Goal: Task Accomplishment & Management: Complete application form

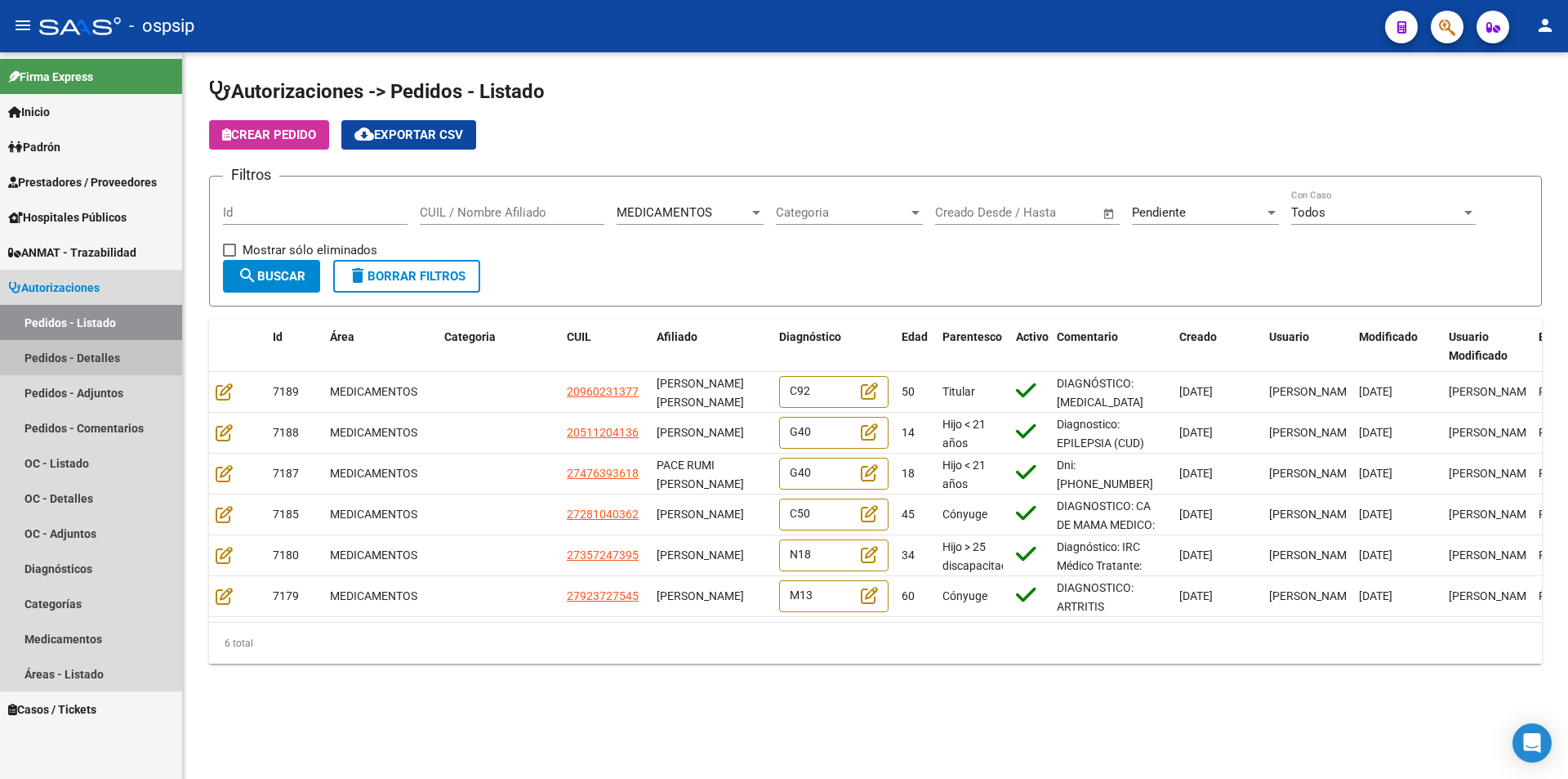
click at [88, 353] on link "Pedidos - Detalles" at bounding box center [91, 357] width 182 height 35
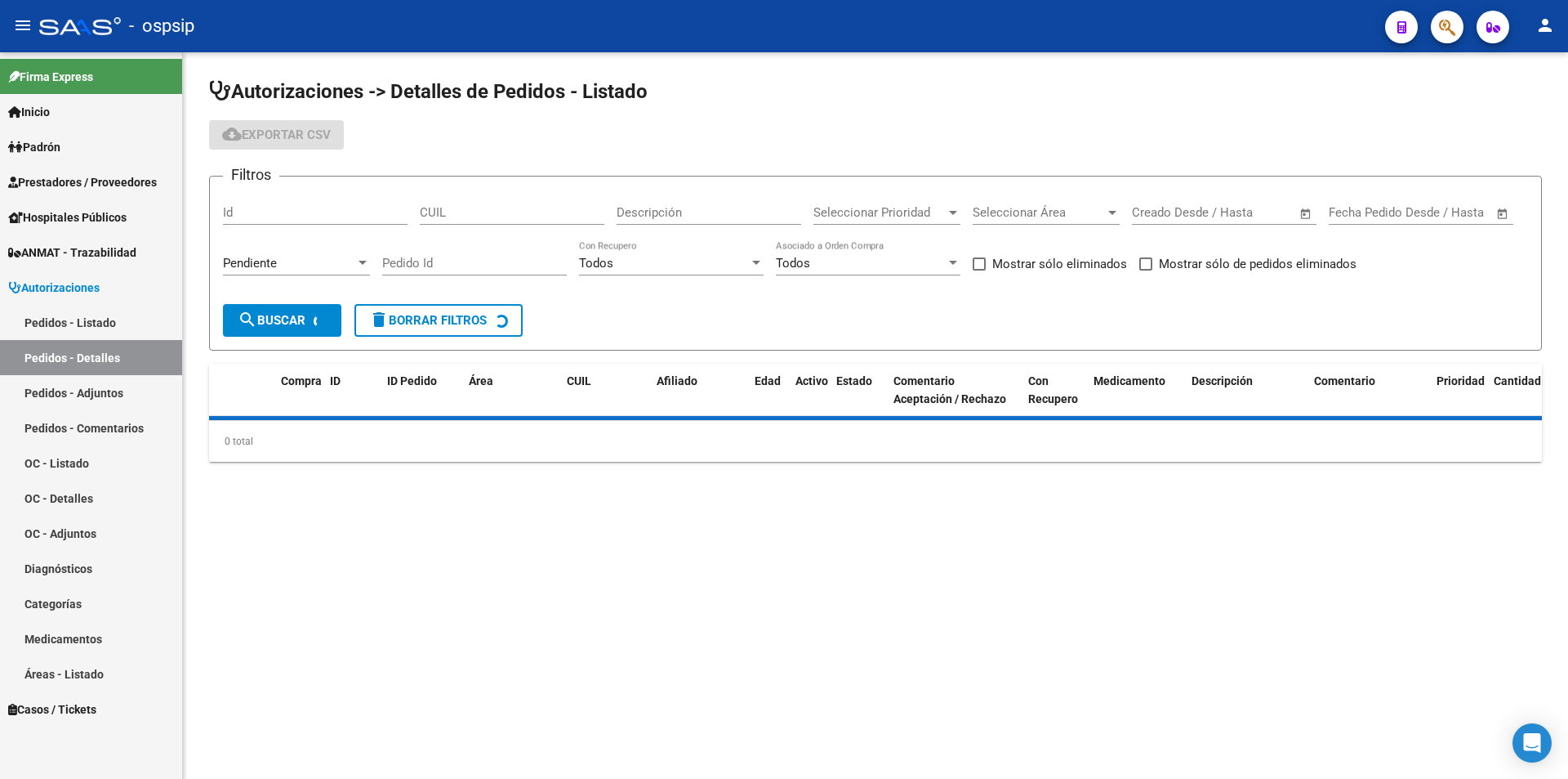
click at [84, 315] on link "Pedidos - Listado" at bounding box center [91, 322] width 182 height 35
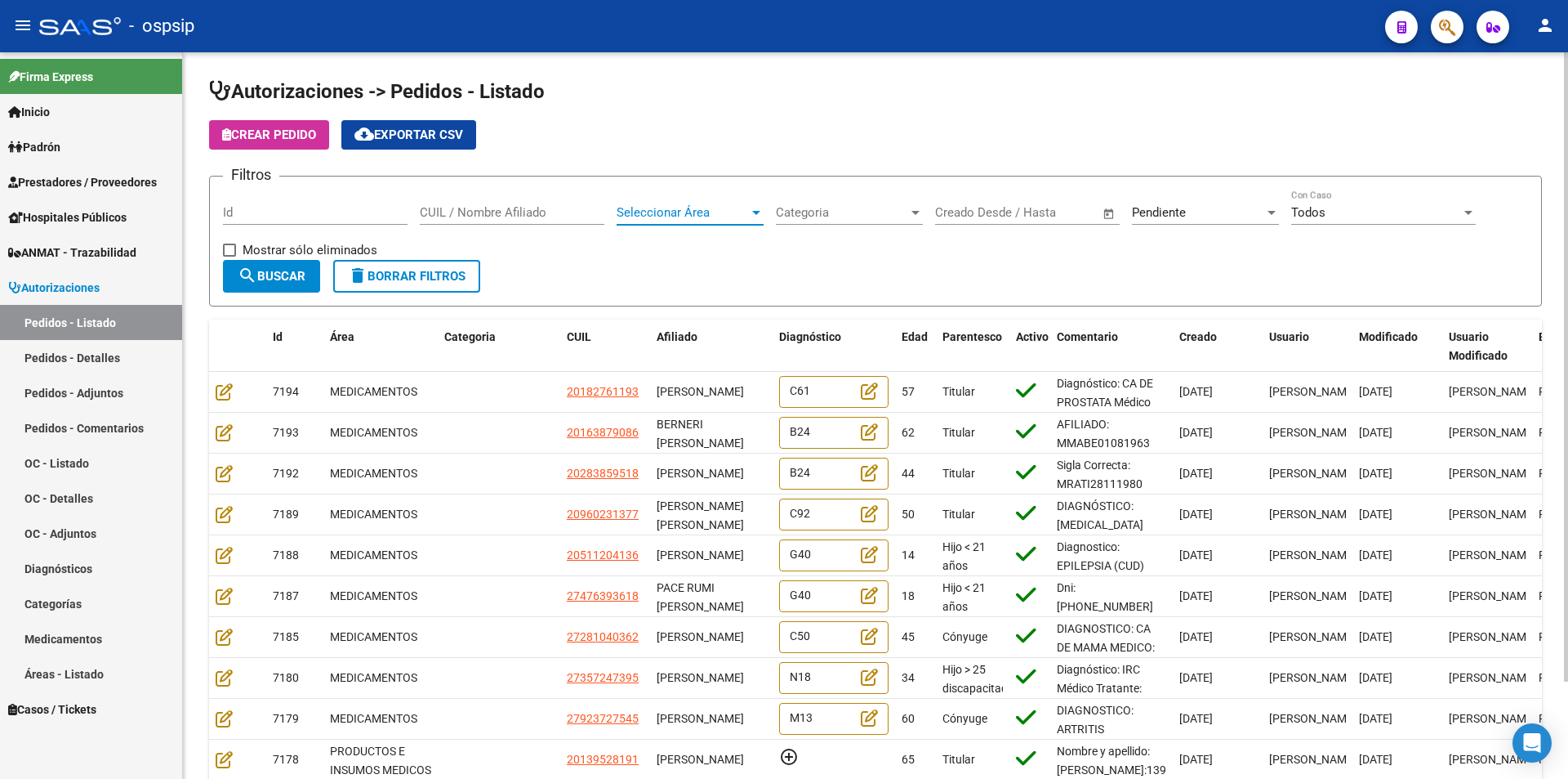
click at [682, 214] on span "Seleccionar Área" at bounding box center [683, 212] width 133 height 15
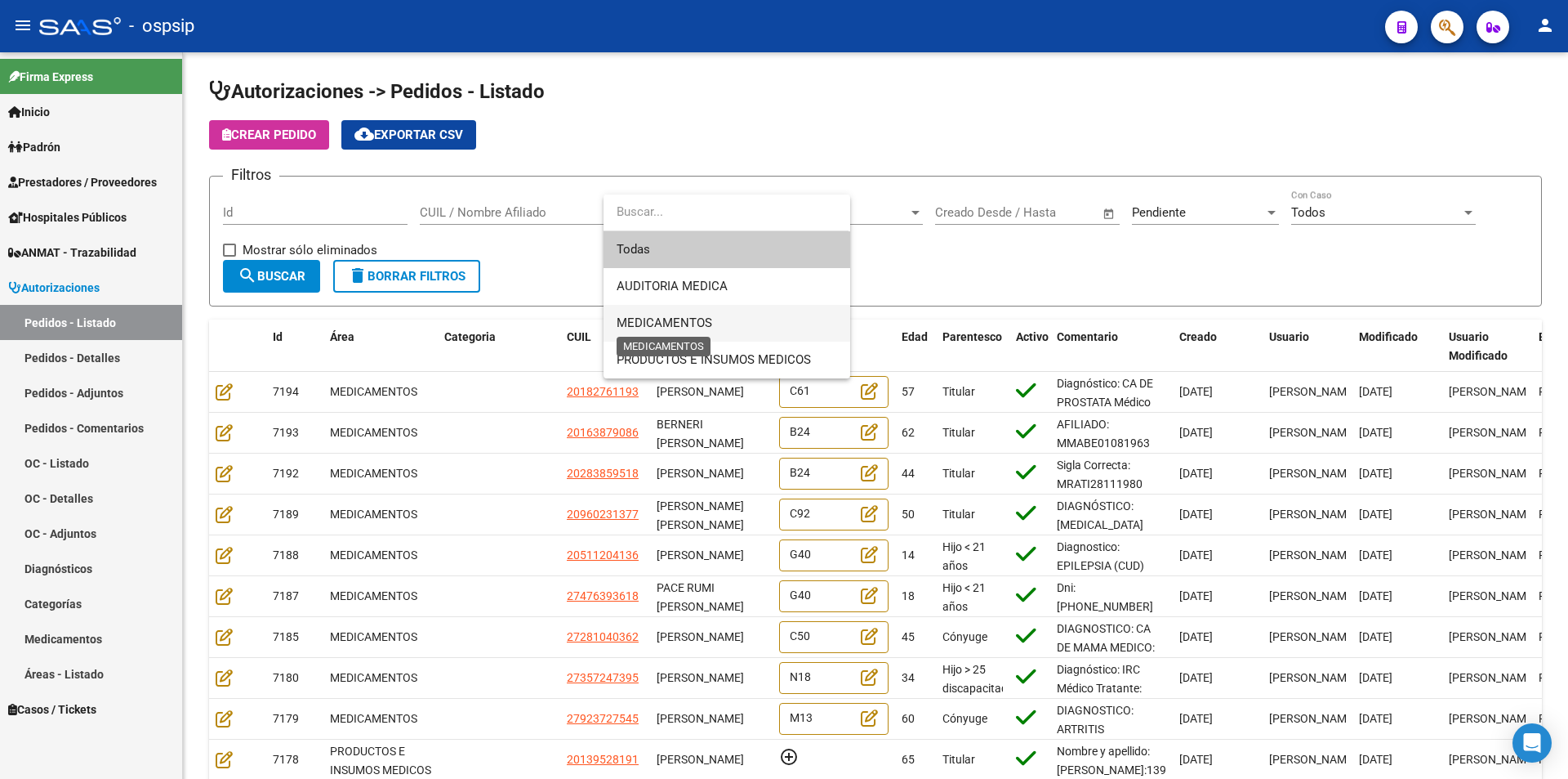
click at [669, 320] on span "MEDICAMENTOS" at bounding box center [665, 322] width 96 height 15
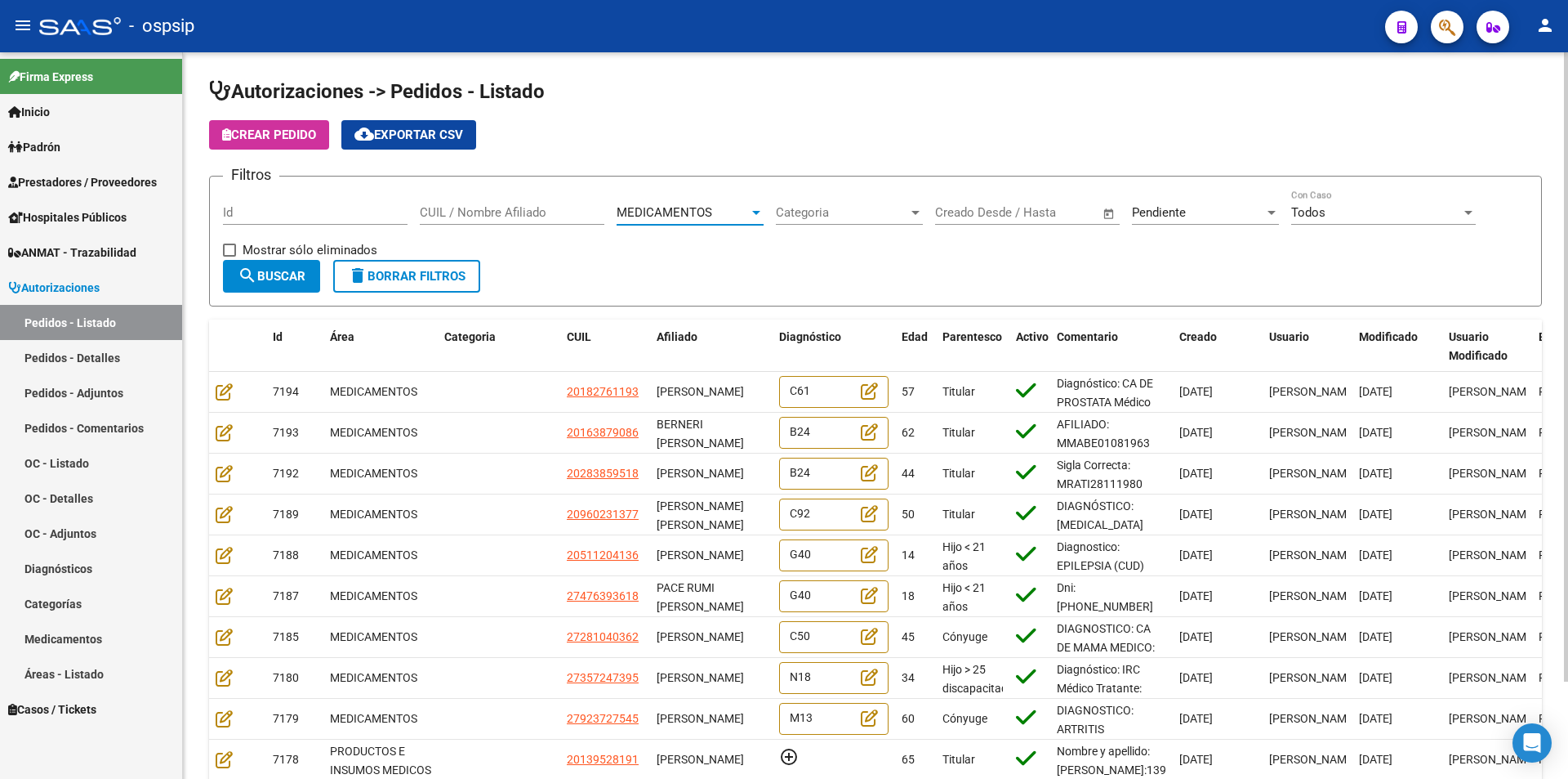
click at [254, 265] on mat-icon "search" at bounding box center [248, 275] width 19 height 19
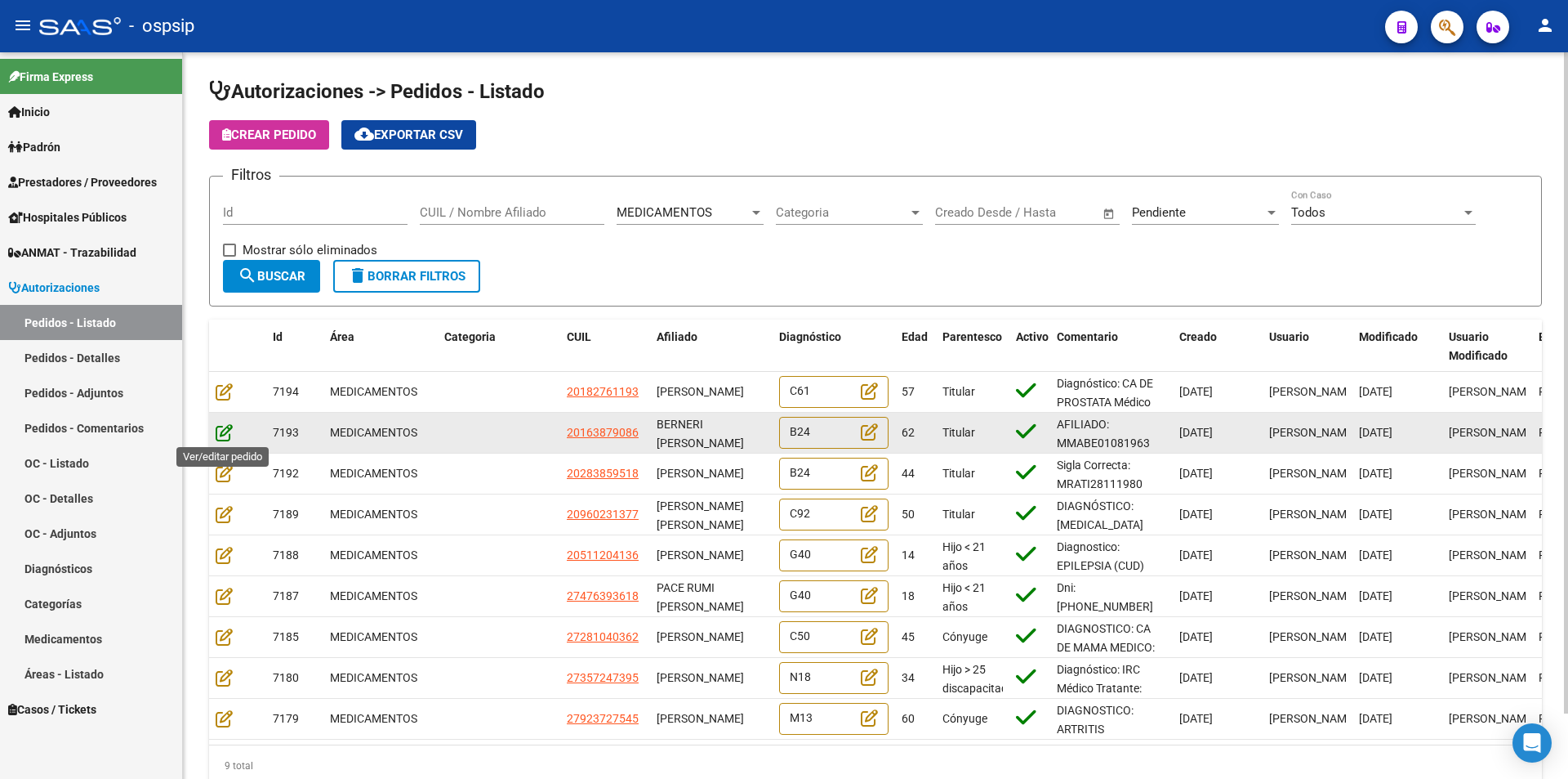
click at [224, 433] on icon at bounding box center [224, 432] width 17 height 18
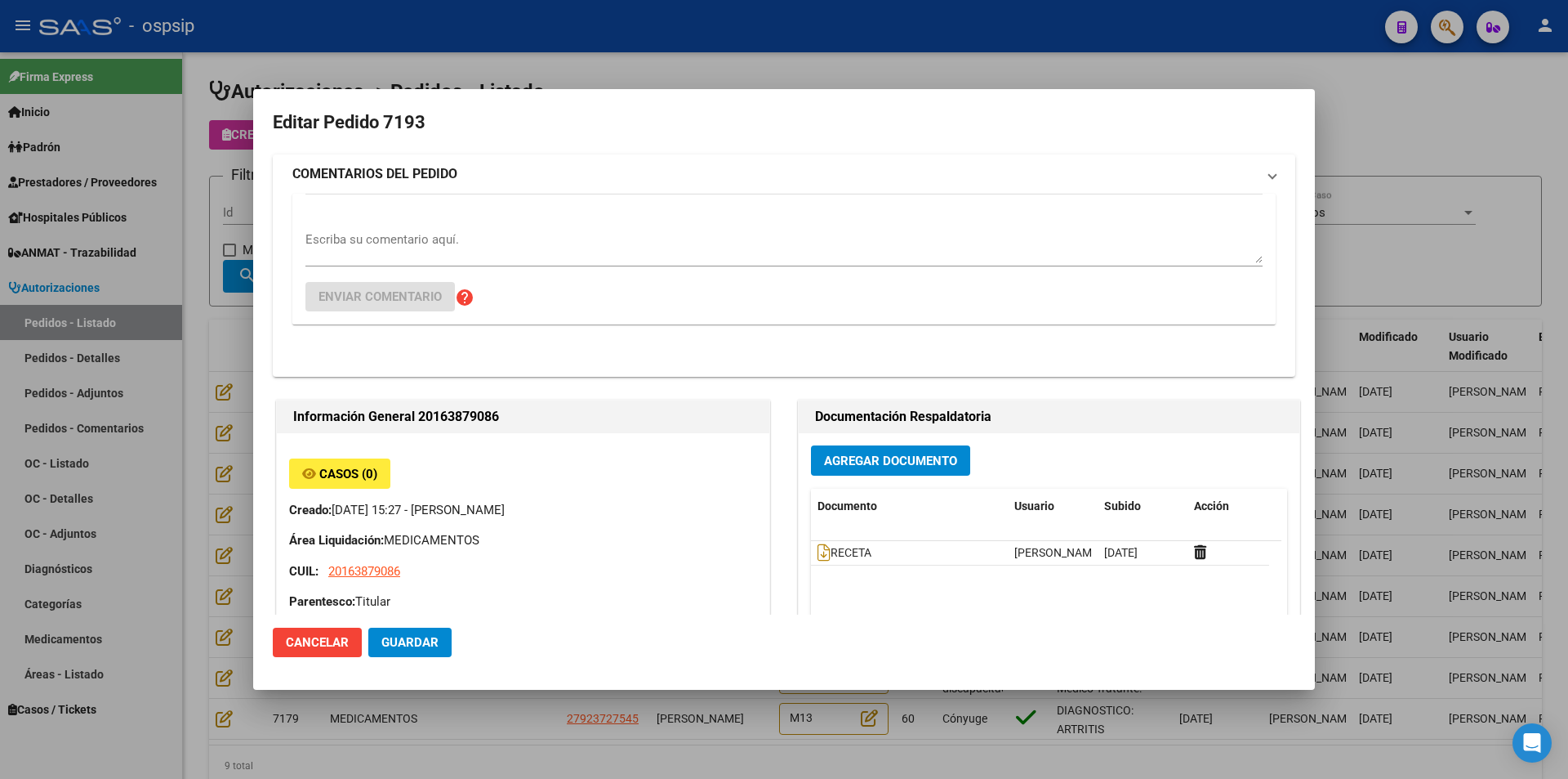
type input "[PERSON_NAME]"
type input "Capital Federal, CABA, [PERSON_NAME] 3577, Piso: 02, Departamento: 5"
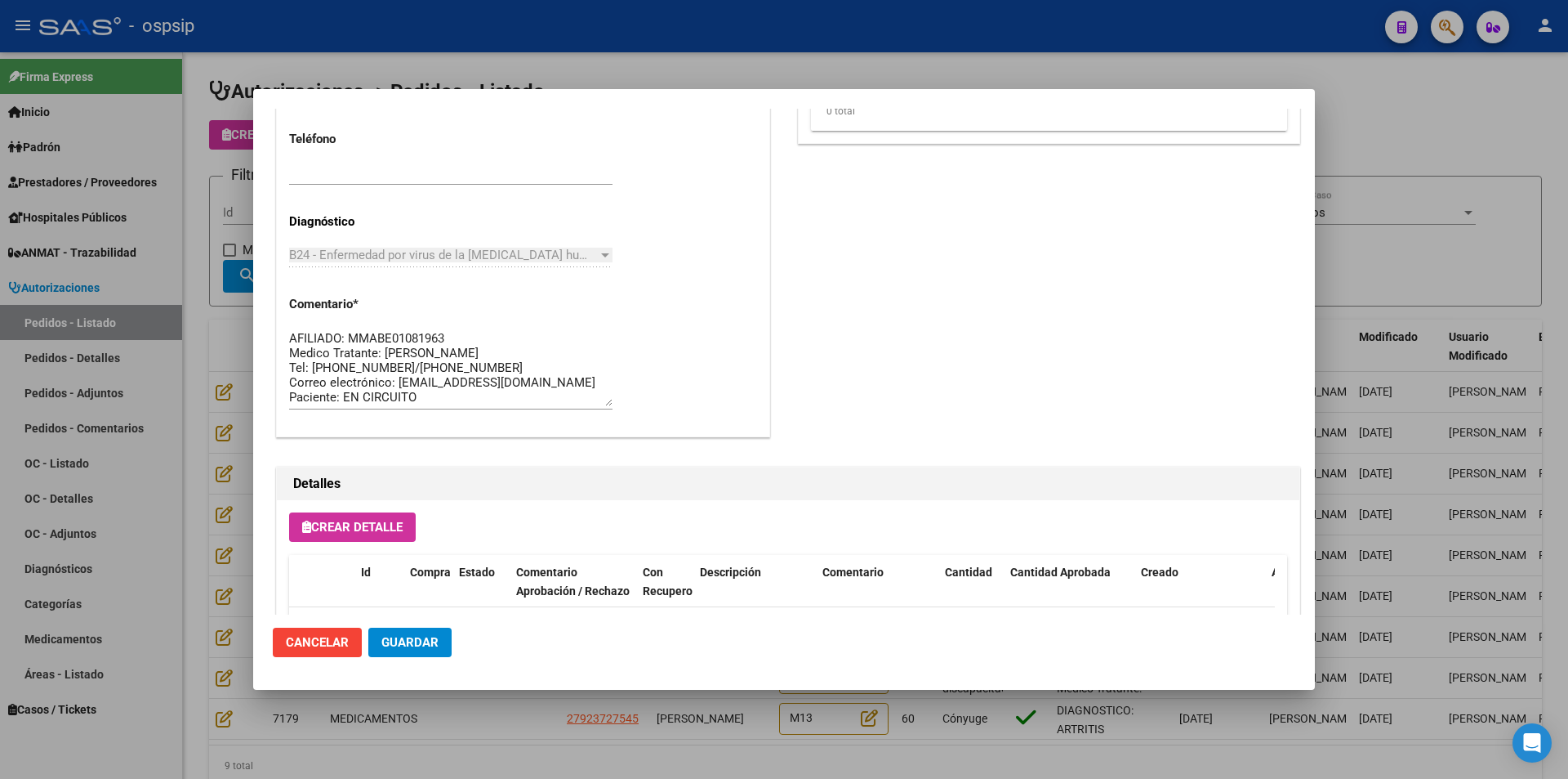
scroll to position [899, 0]
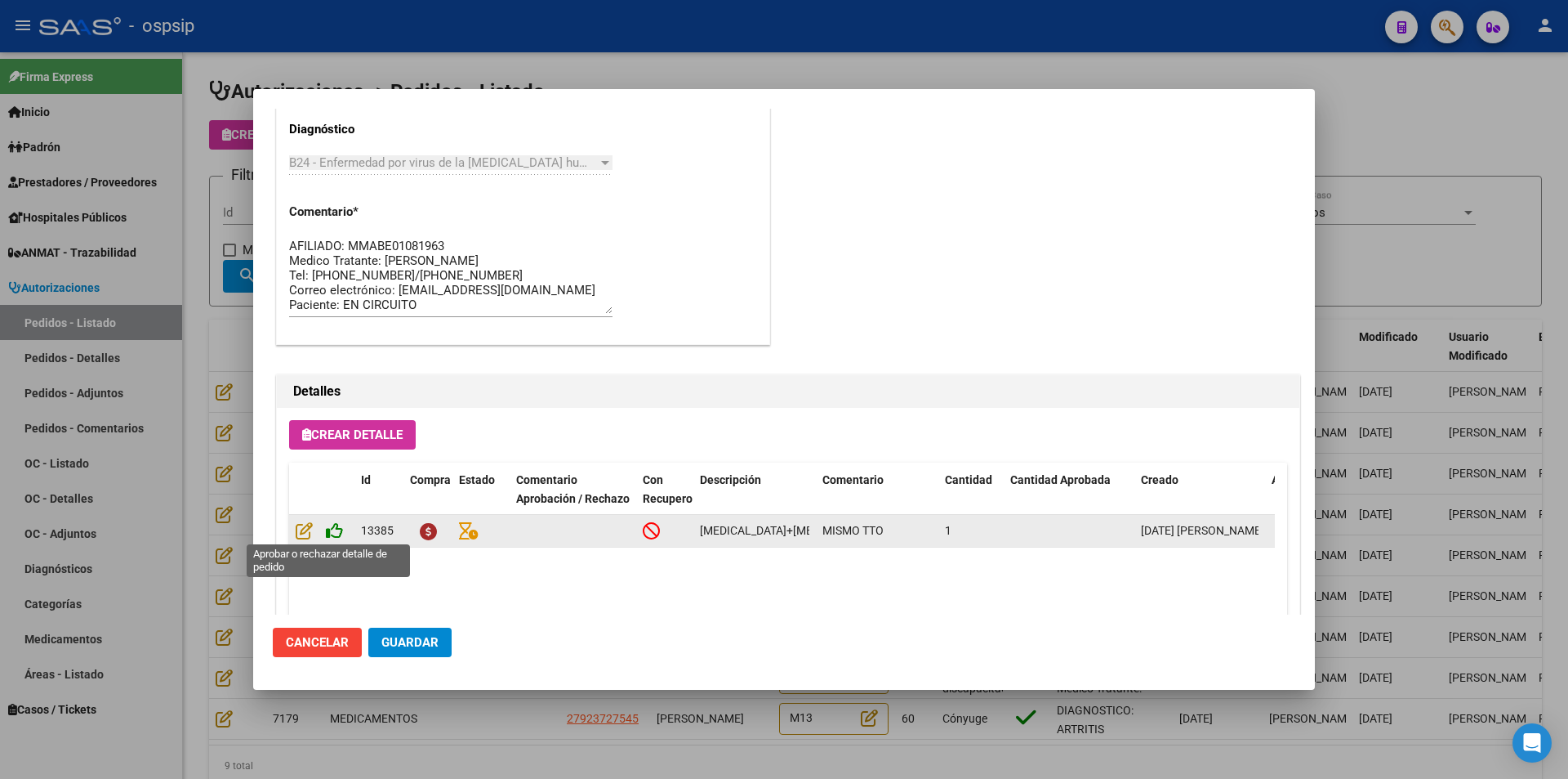
click at [334, 530] on icon at bounding box center [335, 530] width 17 height 18
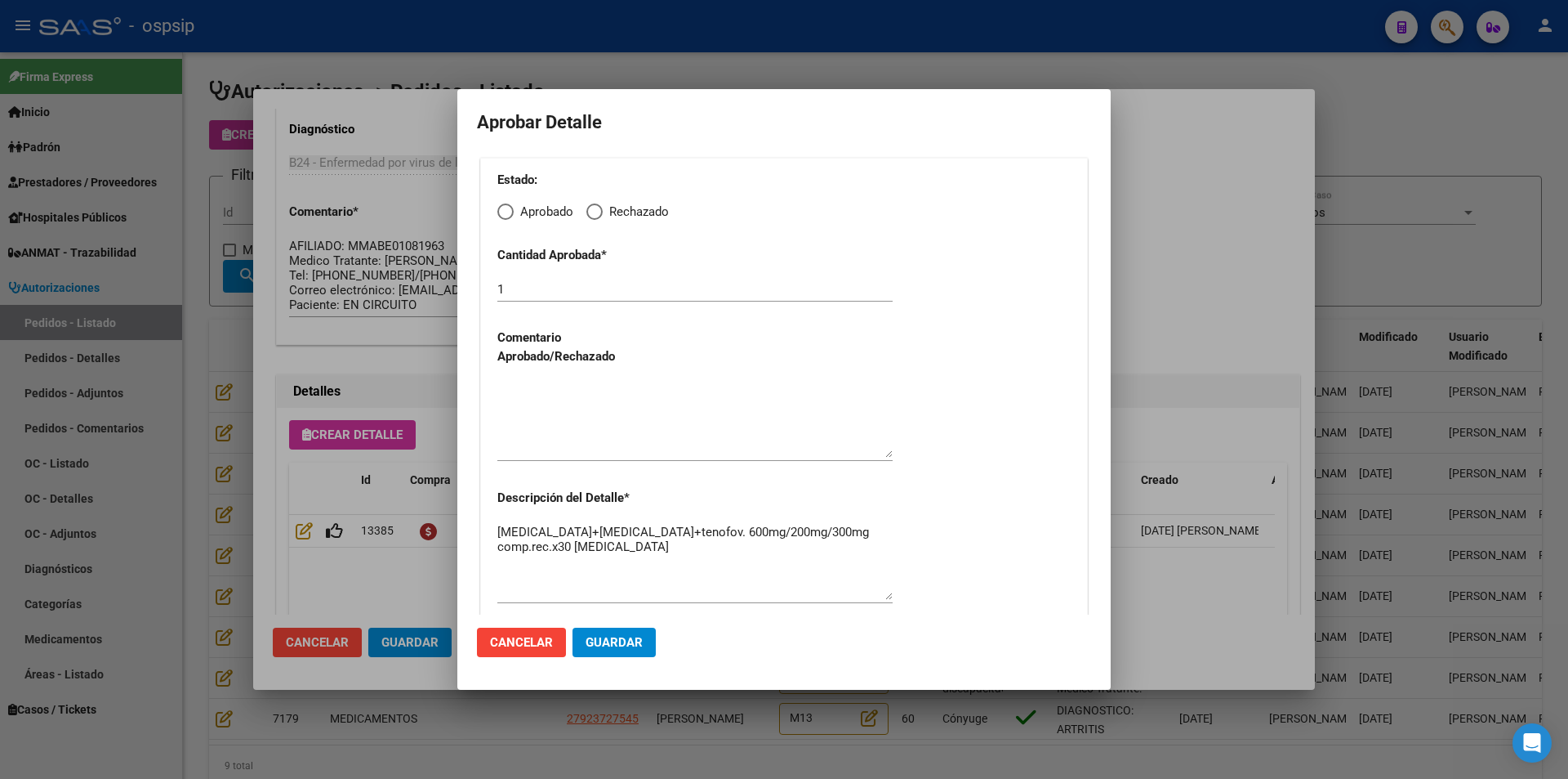
drag, startPoint x: 505, startPoint y: 213, endPoint x: 506, endPoint y: 228, distance: 15.0
click at [506, 214] on span "Elija una opción" at bounding box center [505, 211] width 16 height 16
click at [506, 214] on input "Aprobado" at bounding box center [505, 211] width 16 height 16
radio input "true"
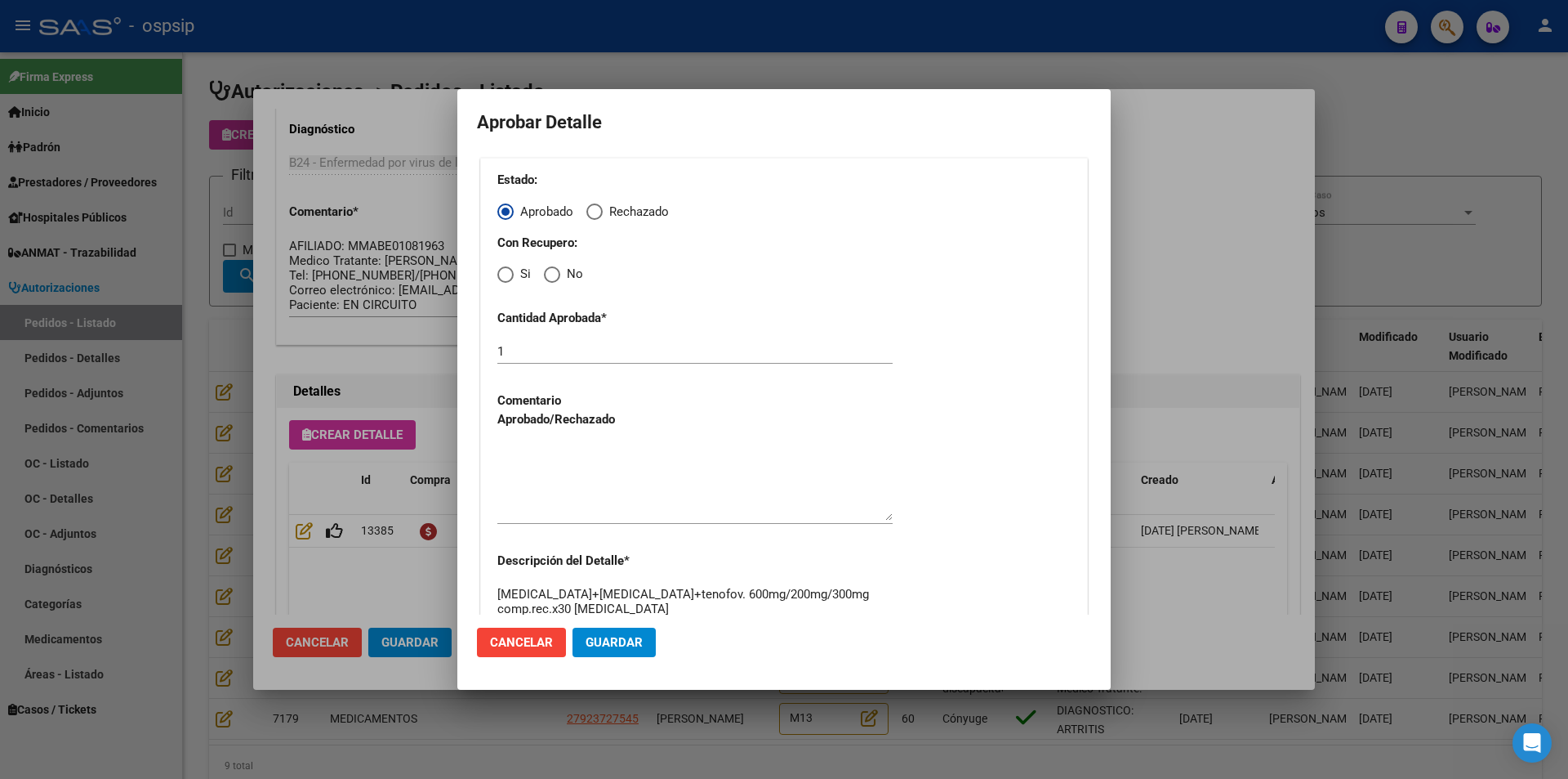
click at [506, 276] on span "Elija una opción" at bounding box center [505, 274] width 16 height 16
click at [506, 276] on input "Si" at bounding box center [505, 274] width 16 height 16
radio input "true"
click at [568, 495] on textarea at bounding box center [695, 482] width 396 height 76
drag, startPoint x: 614, startPoint y: 631, endPoint x: 569, endPoint y: 645, distance: 47.1
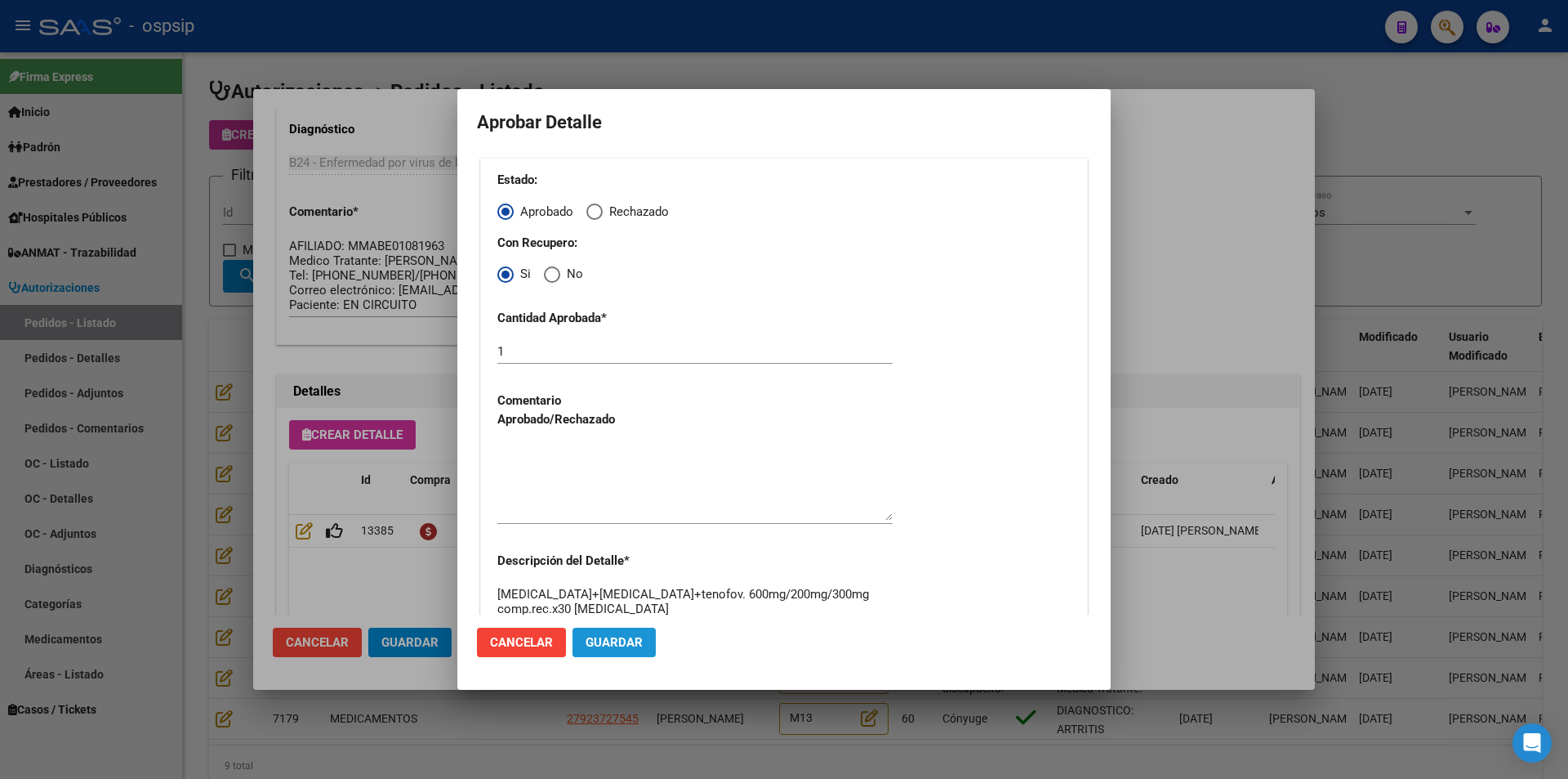
click at [613, 631] on button "Guardar" at bounding box center [614, 643] width 83 height 29
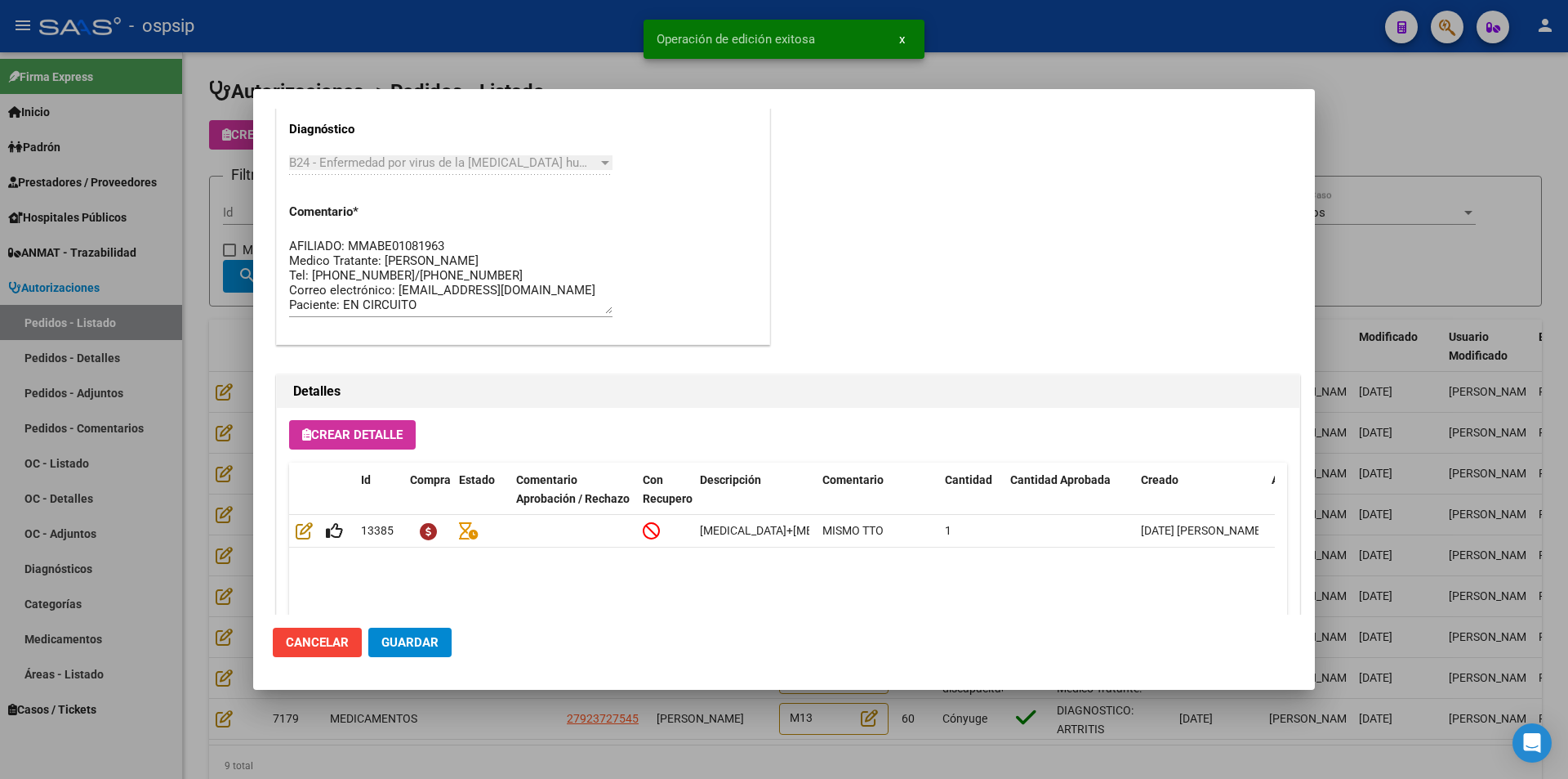
type input "BERNERI [PERSON_NAME]"
type input "[GEOGRAPHIC_DATA], [GEOGRAPHIC_DATA], [PERSON_NAME] 3577, Piso: 02"
drag, startPoint x: 416, startPoint y: 650, endPoint x: 433, endPoint y: 662, distance: 20.8
click at [416, 652] on button "Guardar" at bounding box center [410, 643] width 83 height 29
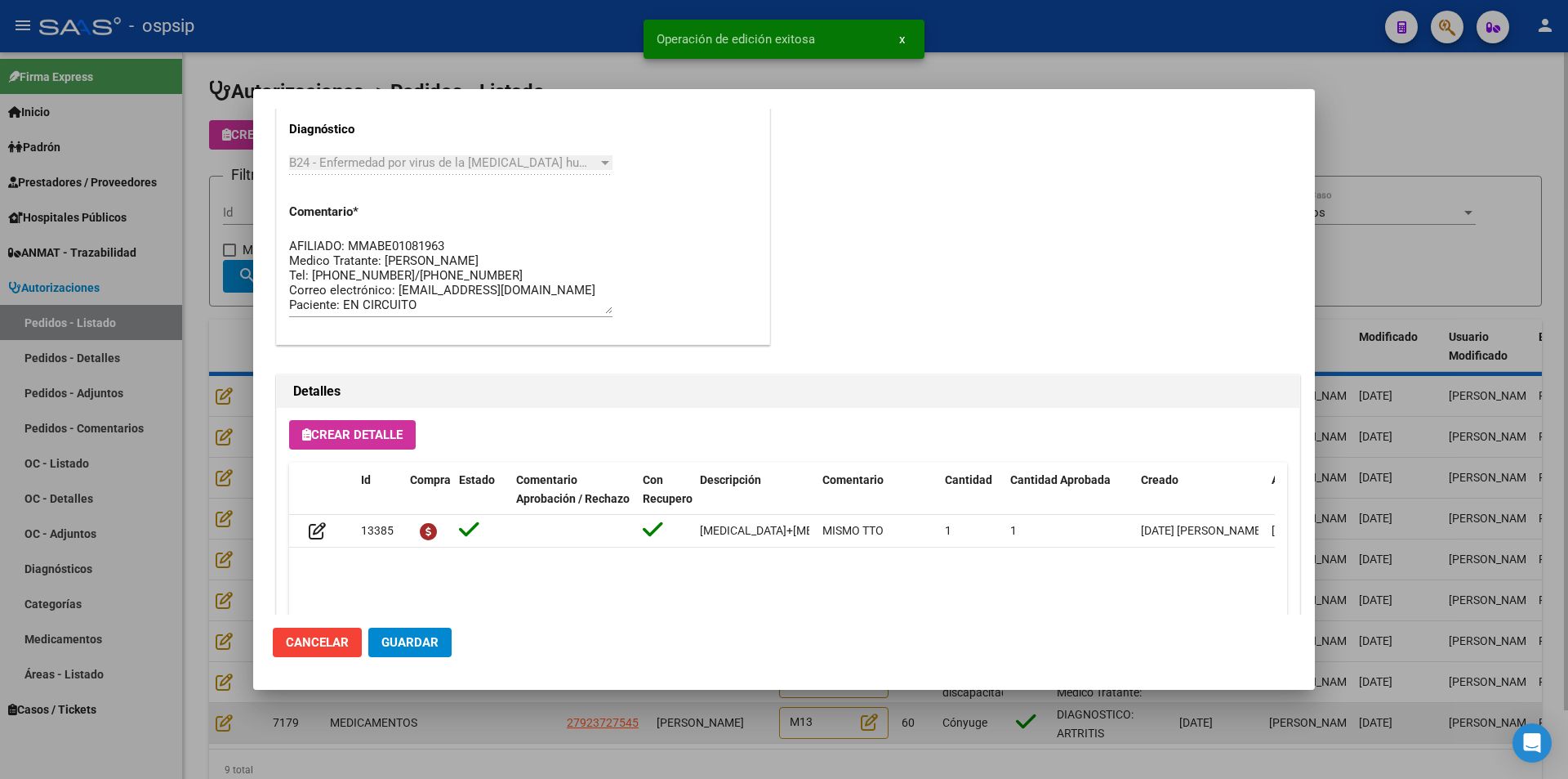
drag, startPoint x: 524, startPoint y: 716, endPoint x: 489, endPoint y: 707, distance: 36.1
click at [525, 716] on div at bounding box center [784, 389] width 1568 height 779
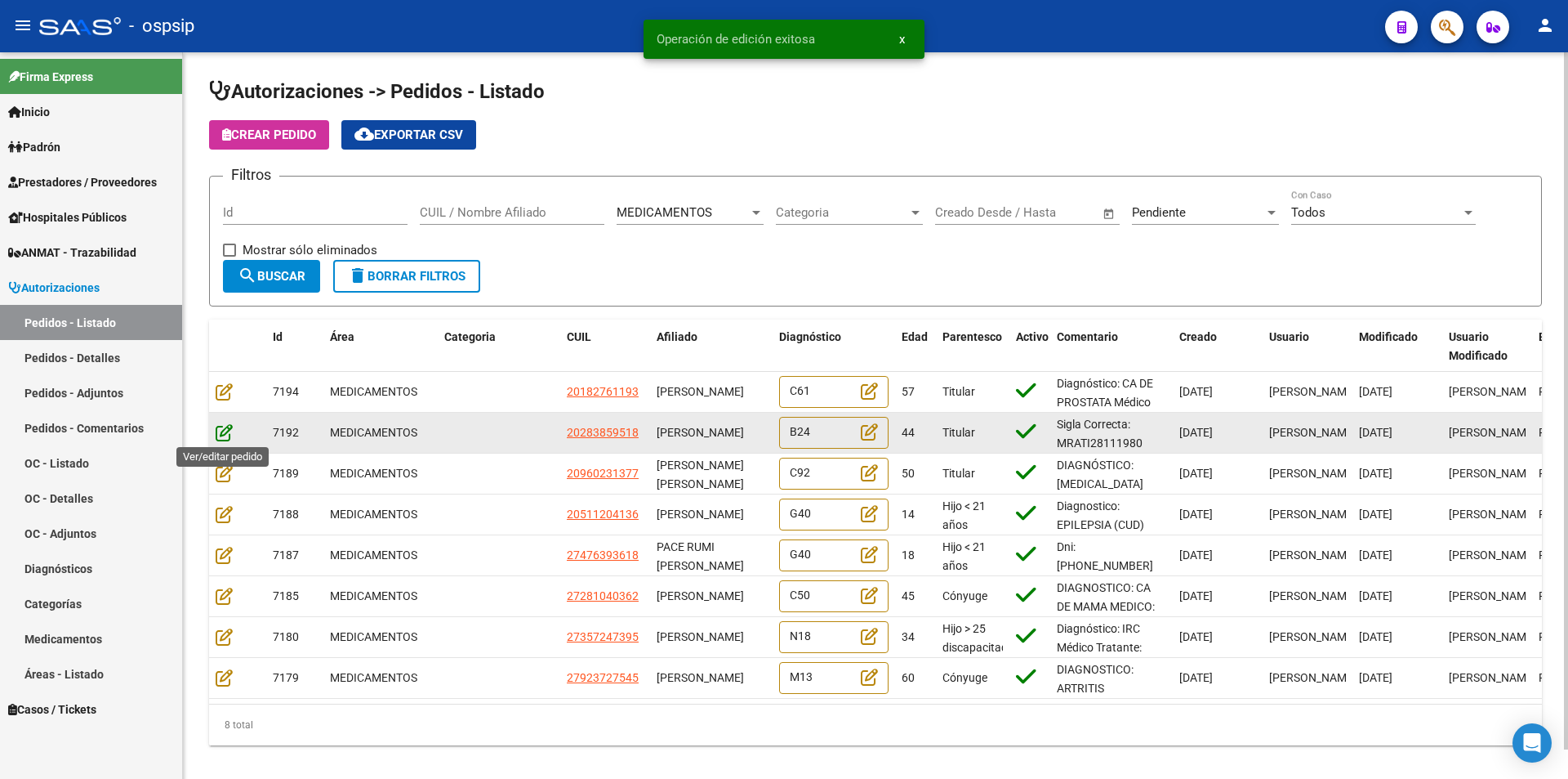
click at [222, 425] on icon at bounding box center [224, 432] width 17 height 18
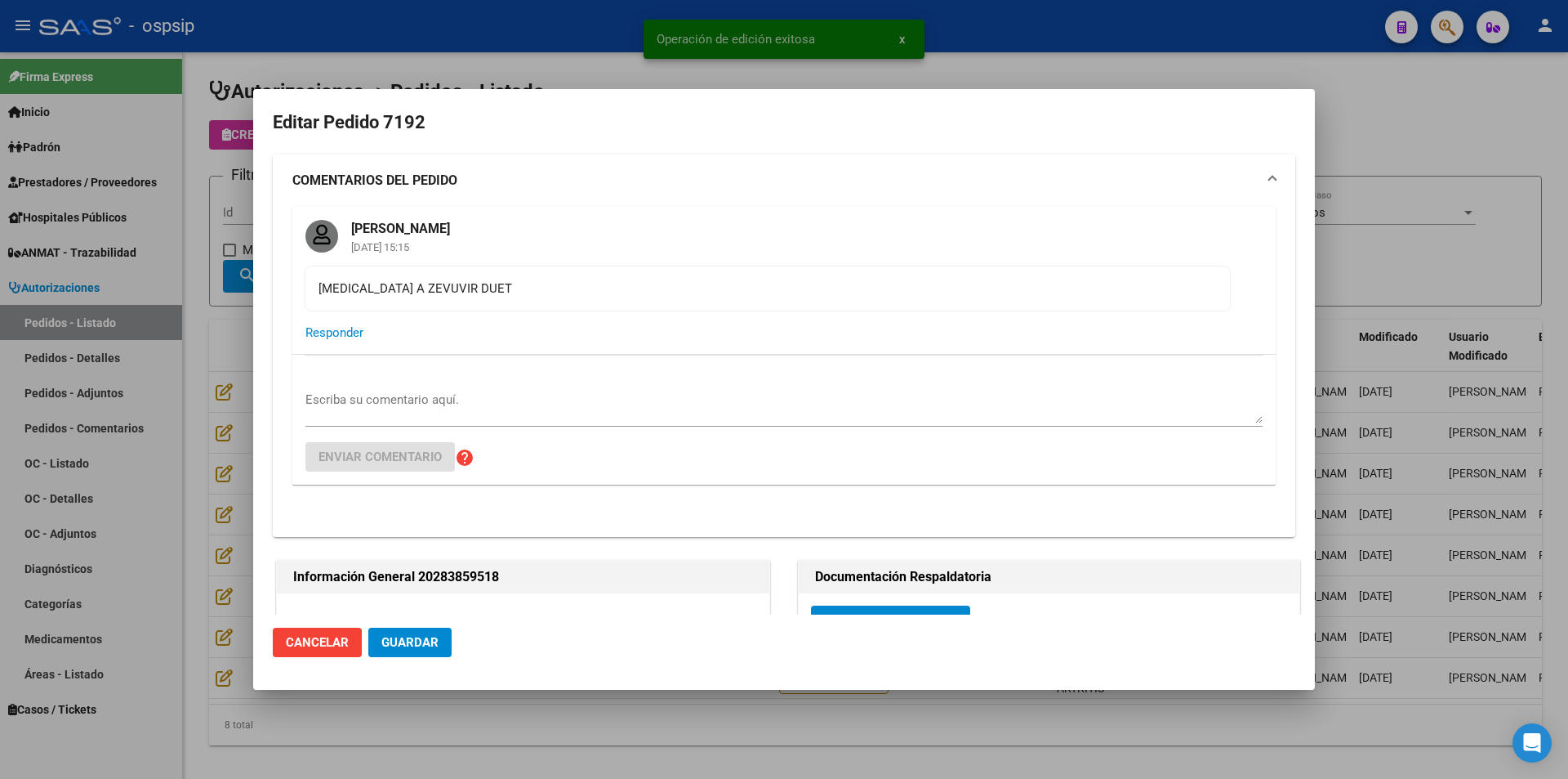
type input "[GEOGRAPHIC_DATA], [GEOGRAPHIC_DATA], [GEOGRAPHIC_DATA] 873"
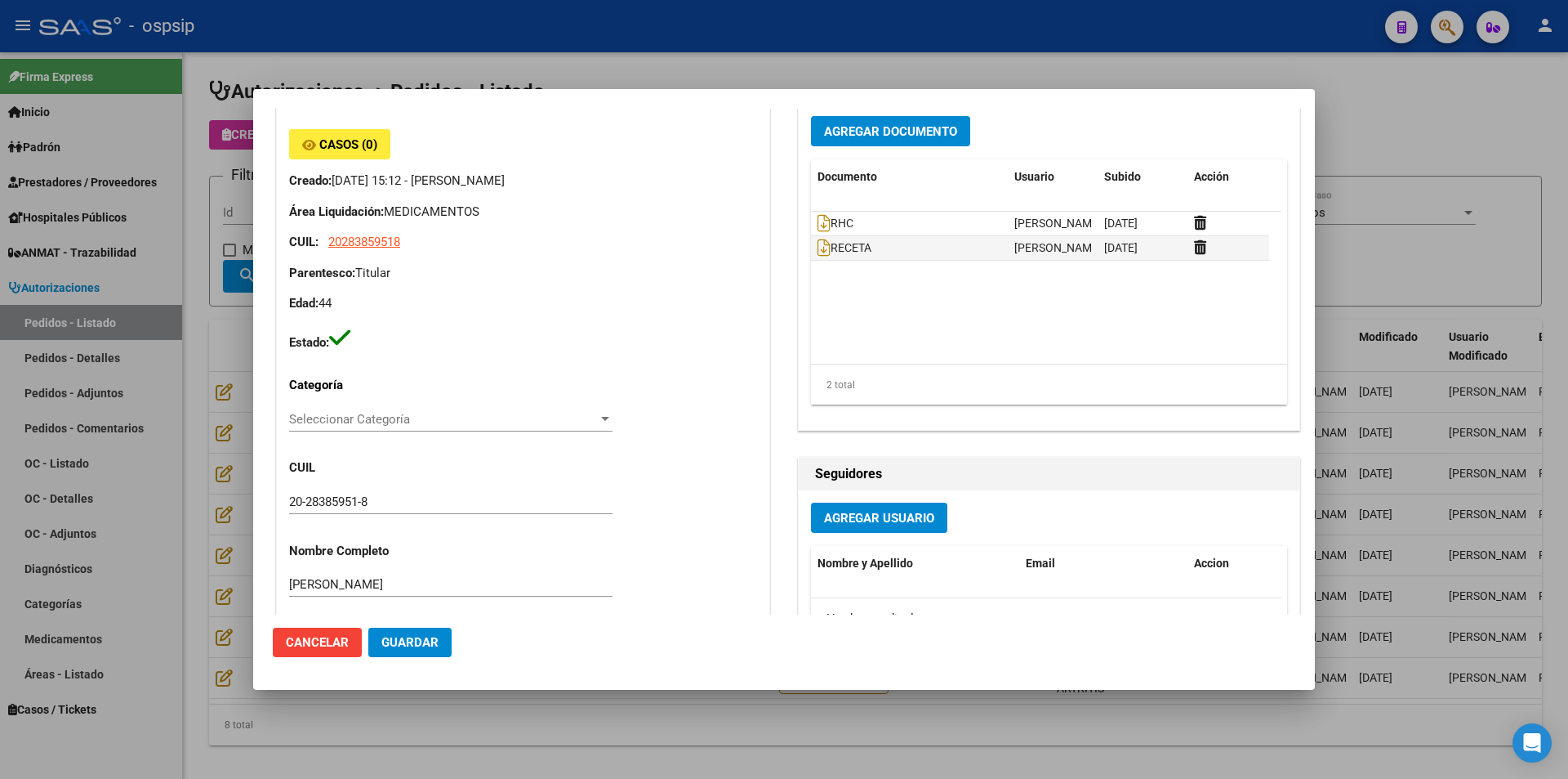
scroll to position [489, 0]
click at [819, 225] on icon at bounding box center [824, 224] width 14 height 18
click at [817, 223] on icon at bounding box center [824, 224] width 14 height 18
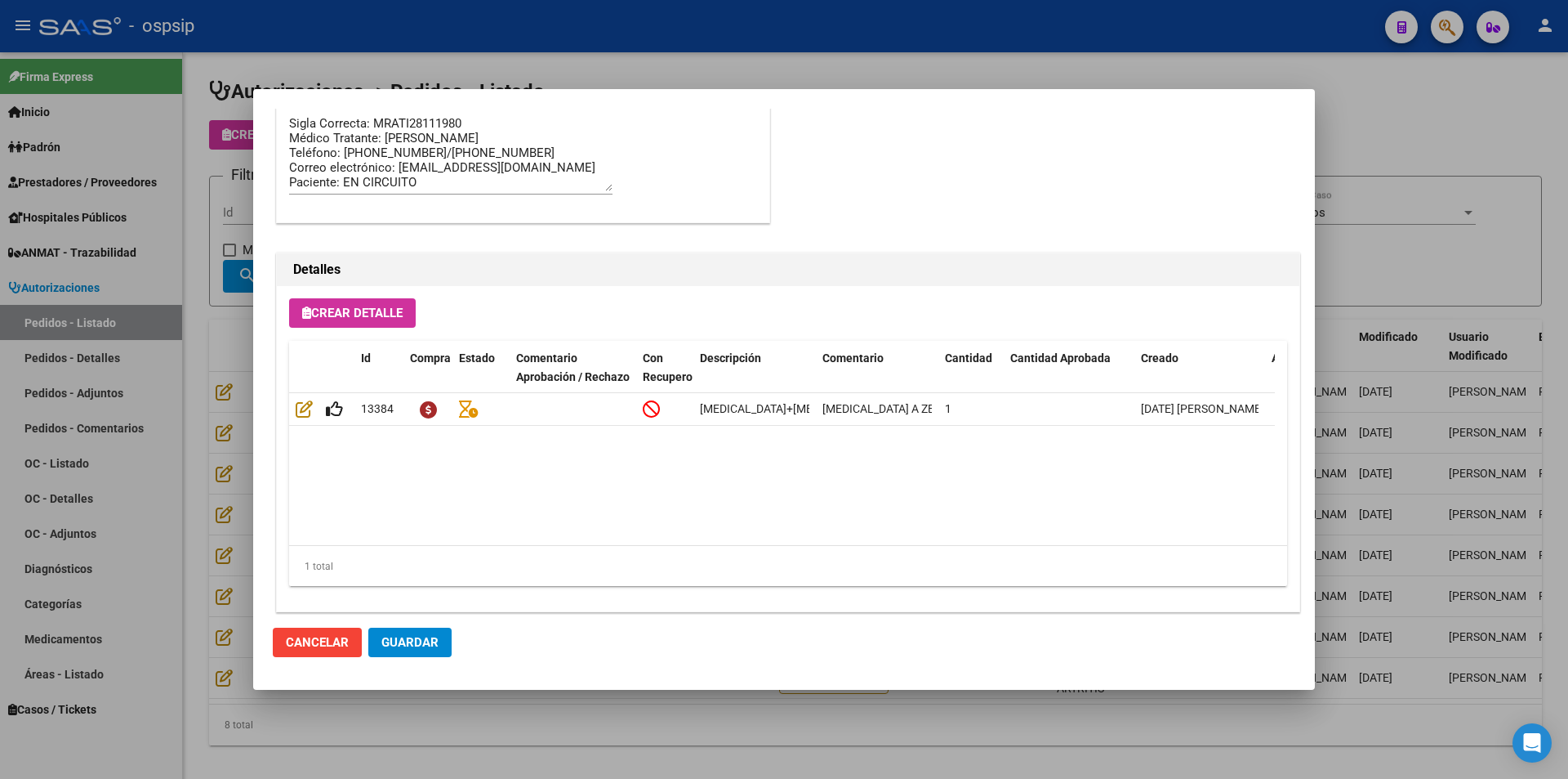
scroll to position [1388, 0]
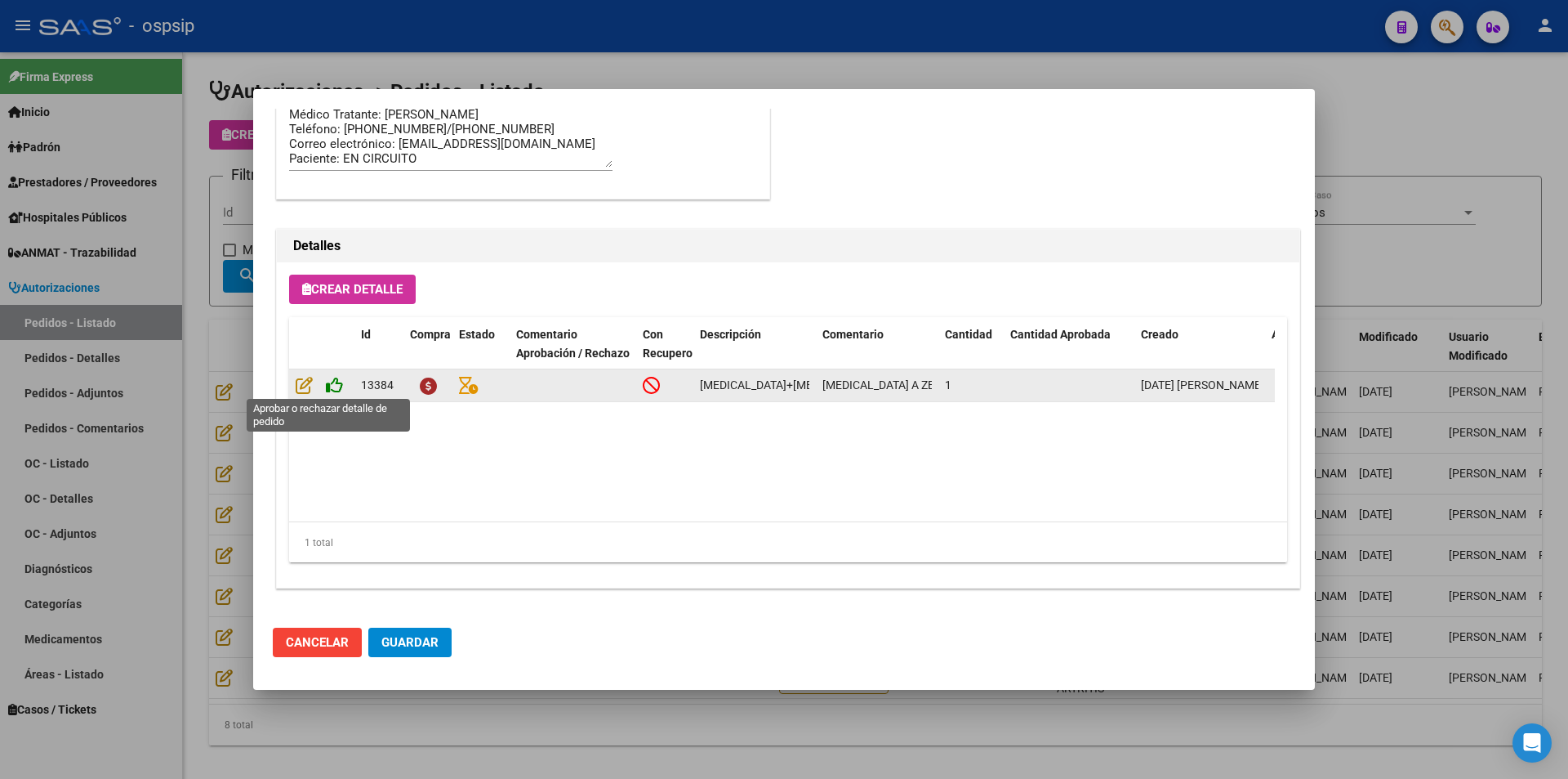
click at [340, 382] on icon at bounding box center [335, 384] width 17 height 18
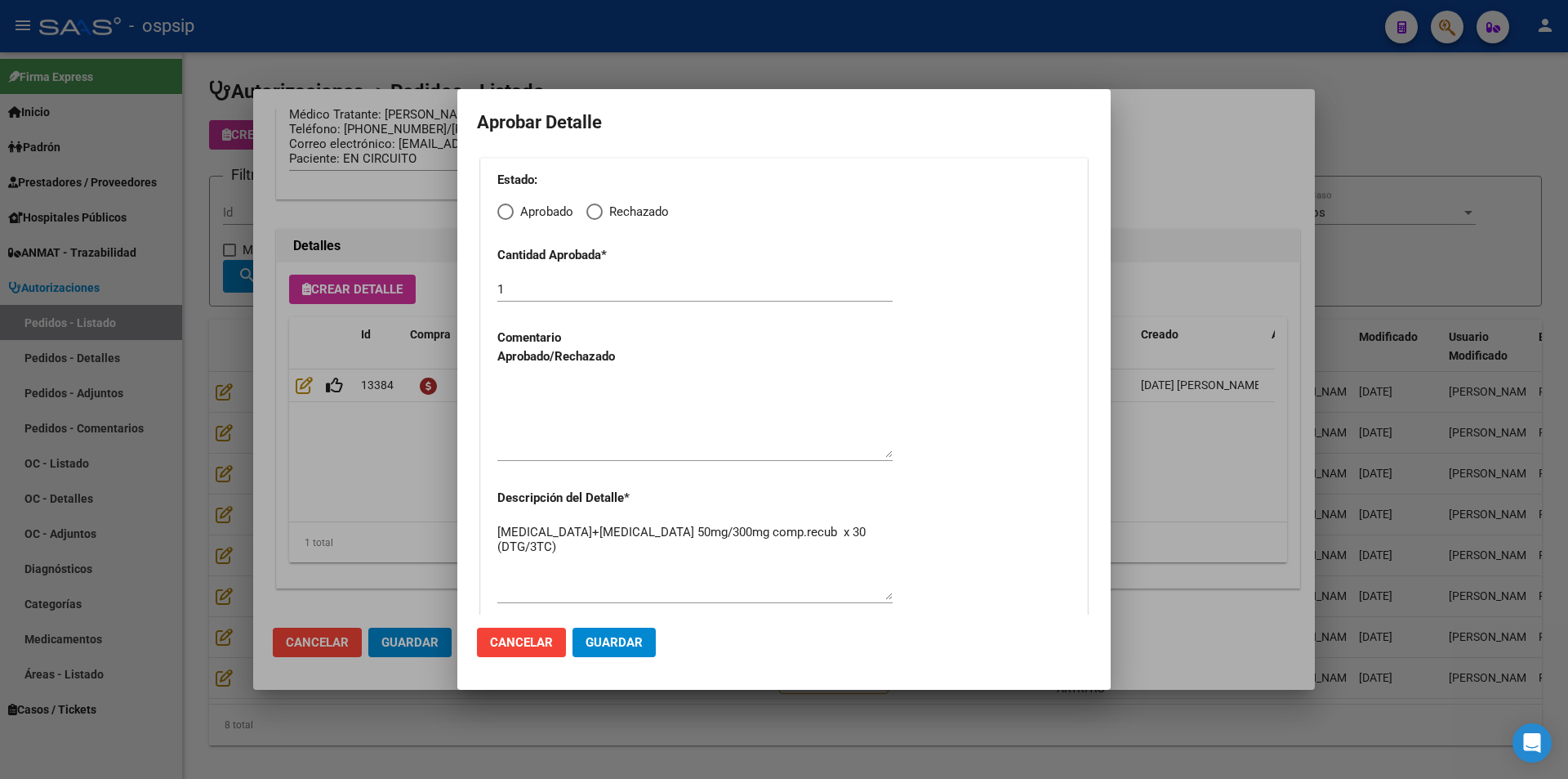
click at [508, 213] on span "Elija una opción" at bounding box center [505, 211] width 16 height 16
click at [508, 213] on input "Aprobado" at bounding box center [505, 211] width 16 height 16
radio input "true"
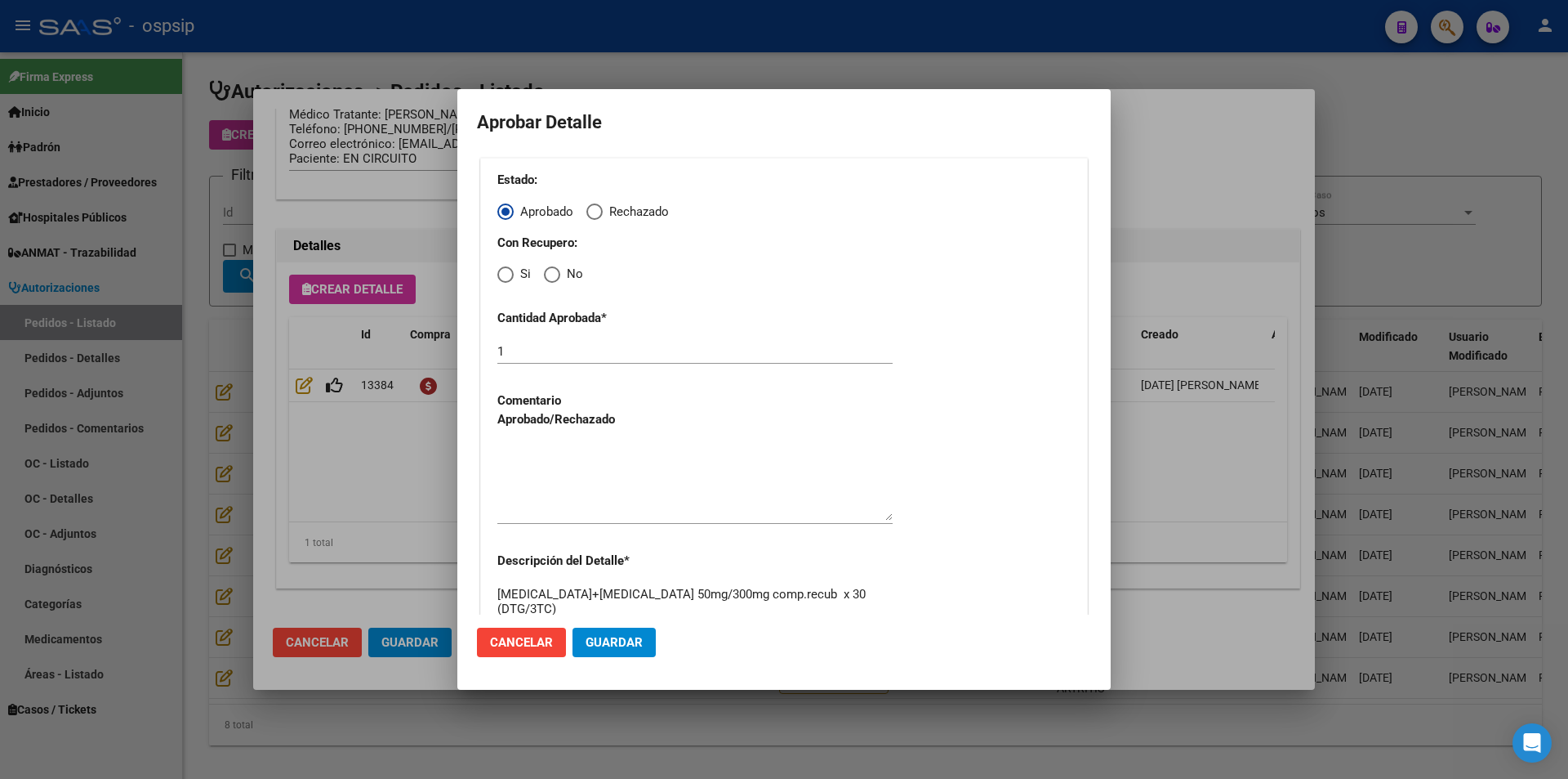
drag, startPoint x: 509, startPoint y: 276, endPoint x: 512, endPoint y: 289, distance: 13.3
click at [509, 278] on span "Elija una opción" at bounding box center [505, 274] width 16 height 16
click at [509, 278] on input "Si" at bounding box center [505, 274] width 16 height 16
radio input "true"
drag, startPoint x: 582, startPoint y: 474, endPoint x: 591, endPoint y: 513, distance: 40.0
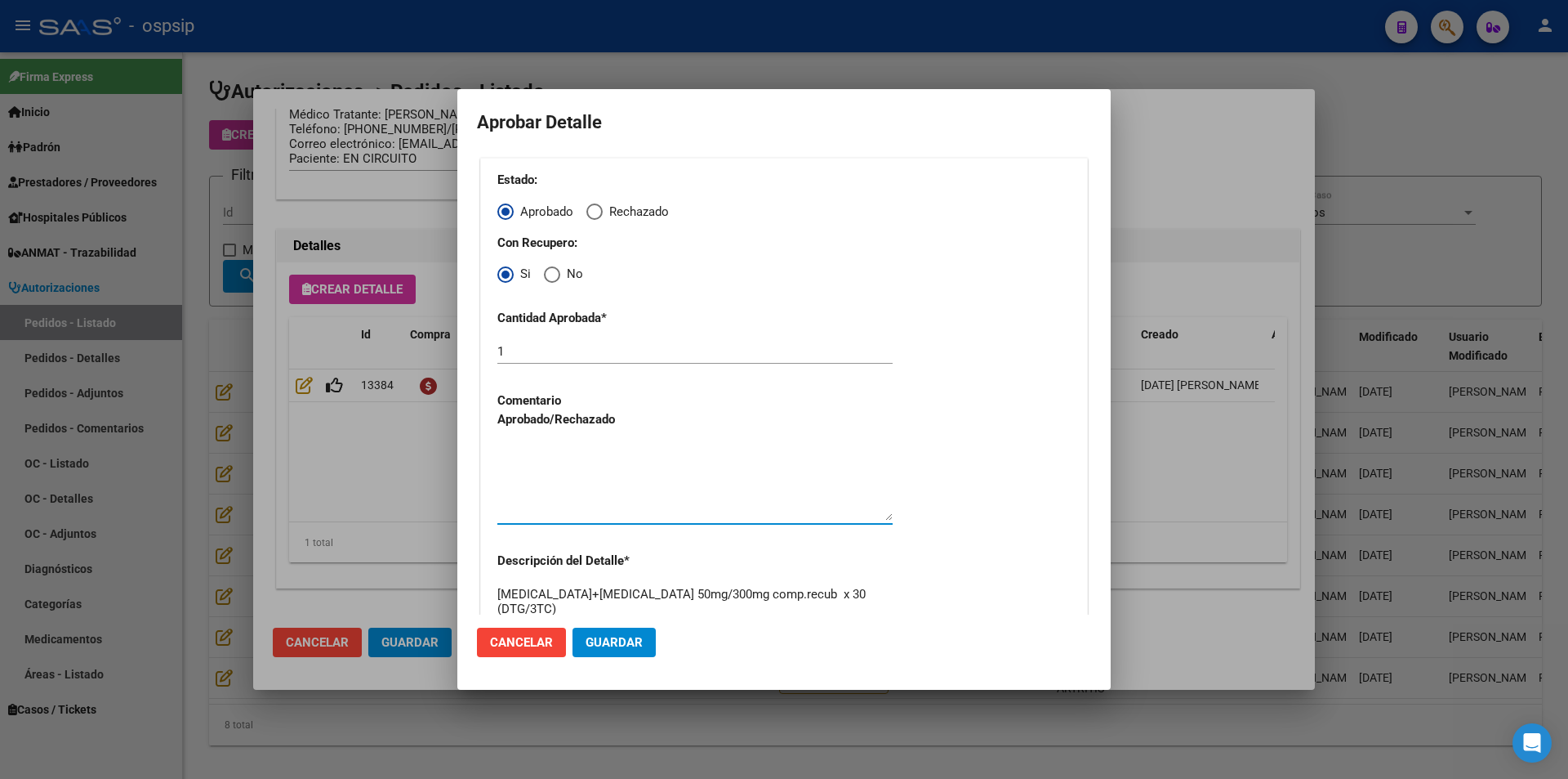
click at [583, 476] on textarea at bounding box center [695, 482] width 396 height 76
click at [621, 646] on span "Guardar" at bounding box center [613, 642] width 57 height 15
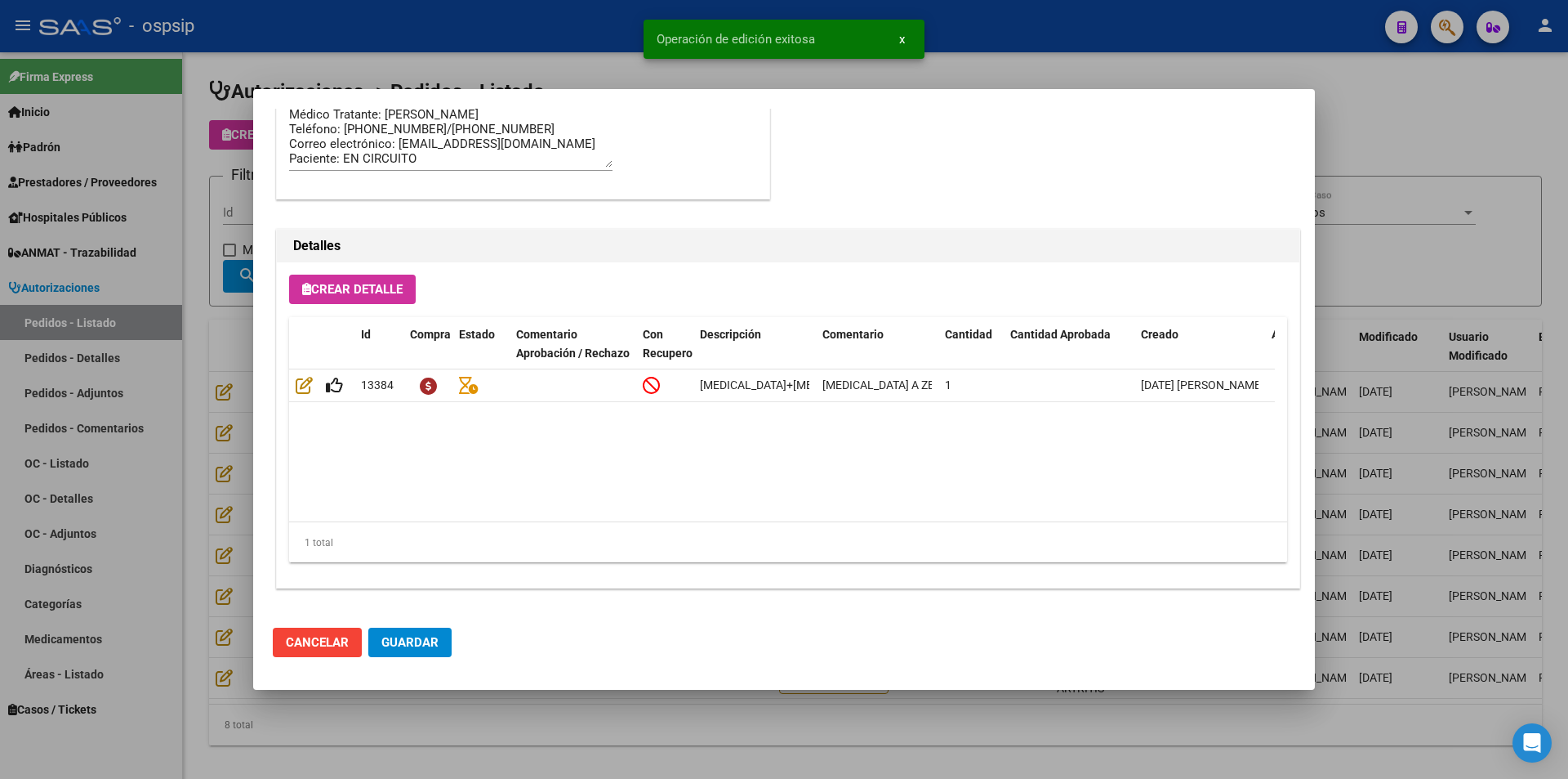
type input "[GEOGRAPHIC_DATA], [GEOGRAPHIC_DATA], [GEOGRAPHIC_DATA] 873"
click at [416, 647] on span "Guardar" at bounding box center [409, 642] width 57 height 15
click at [538, 748] on div at bounding box center [784, 389] width 1568 height 779
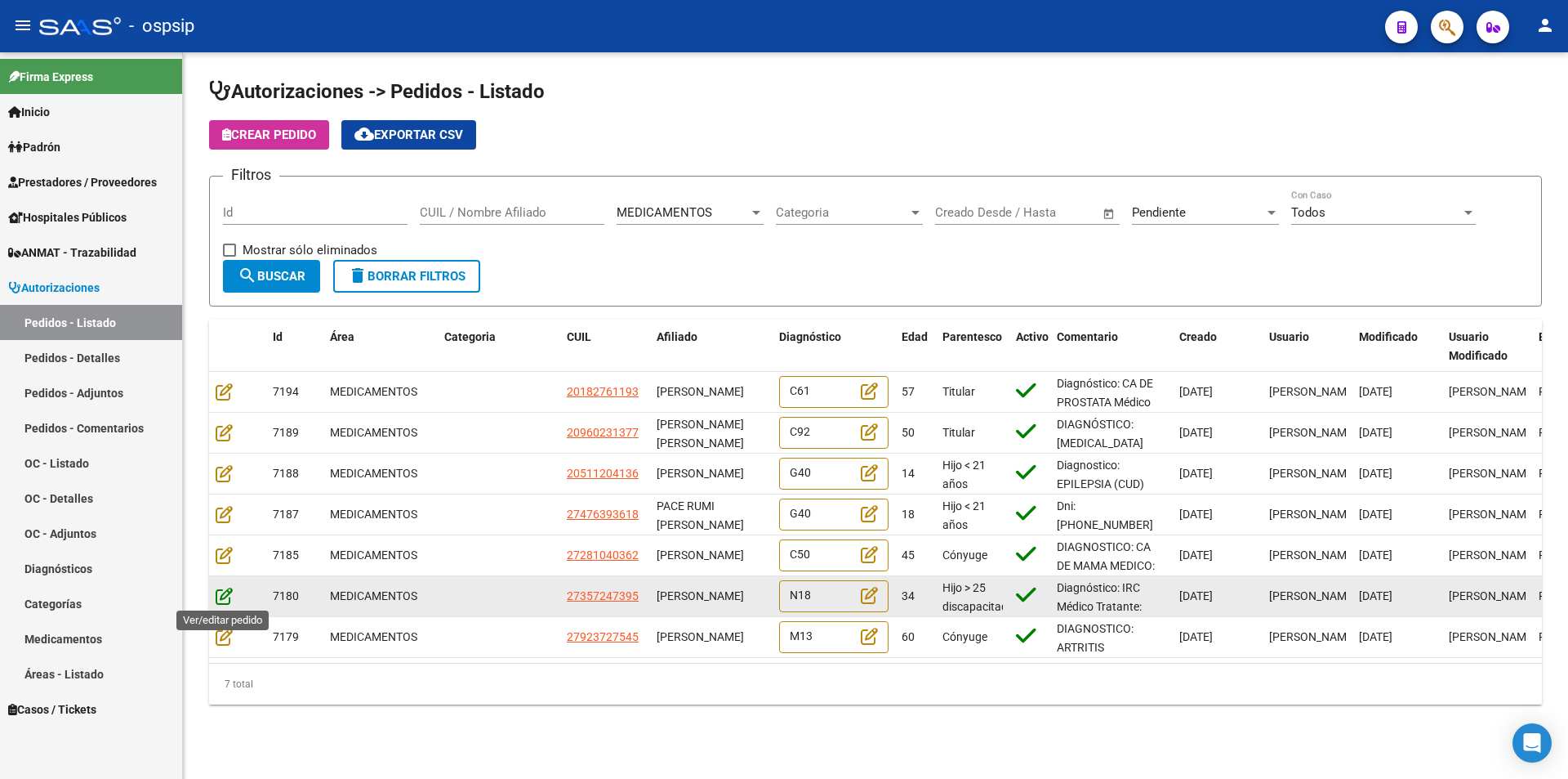
click at [222, 600] on icon at bounding box center [224, 595] width 17 height 18
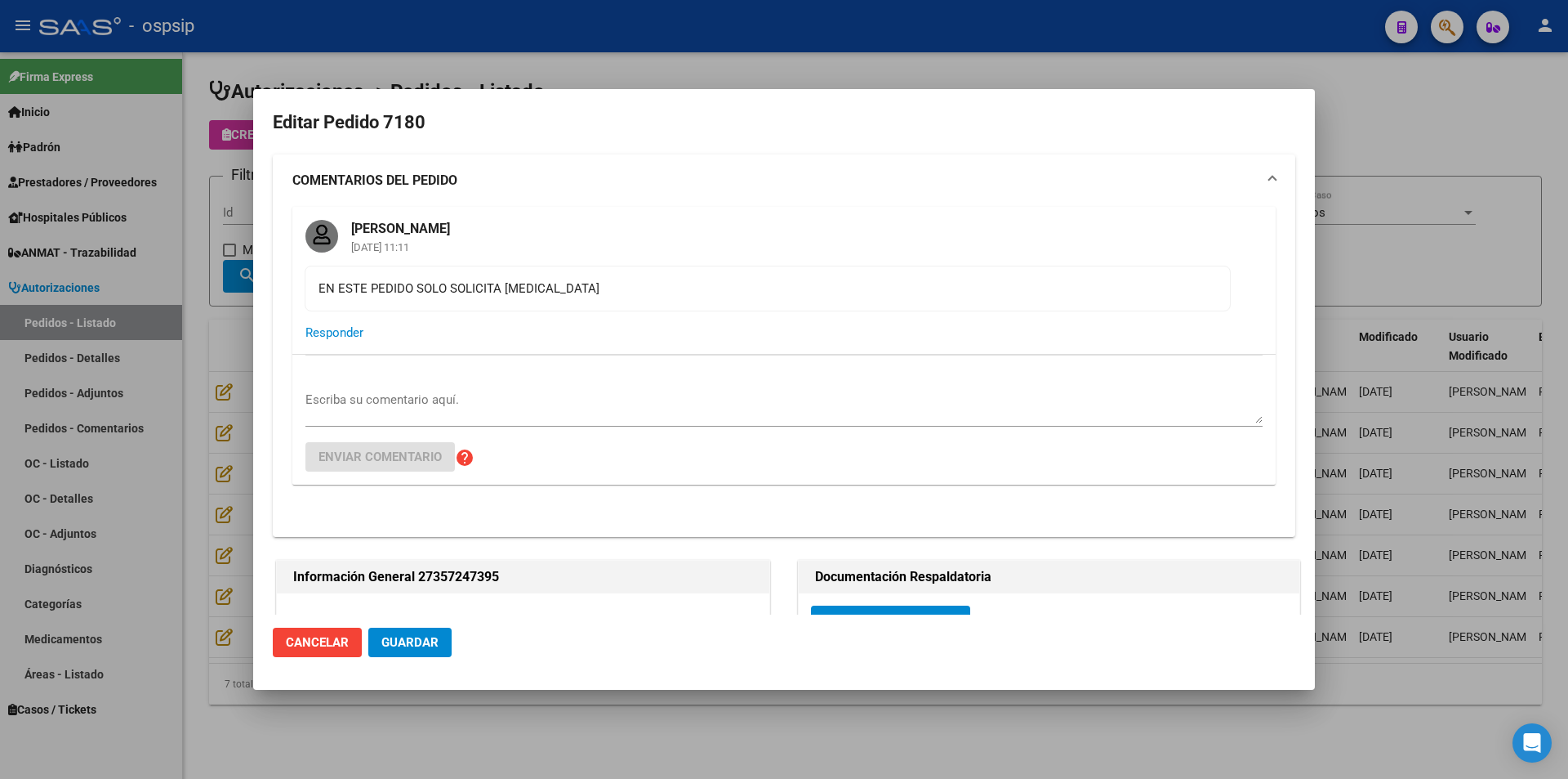
type input "[PERSON_NAME]"
type input "[GEOGRAPHIC_DATA], [PERSON_NAME], CAMPICHUELO 2985"
click at [637, 733] on div at bounding box center [784, 389] width 1568 height 779
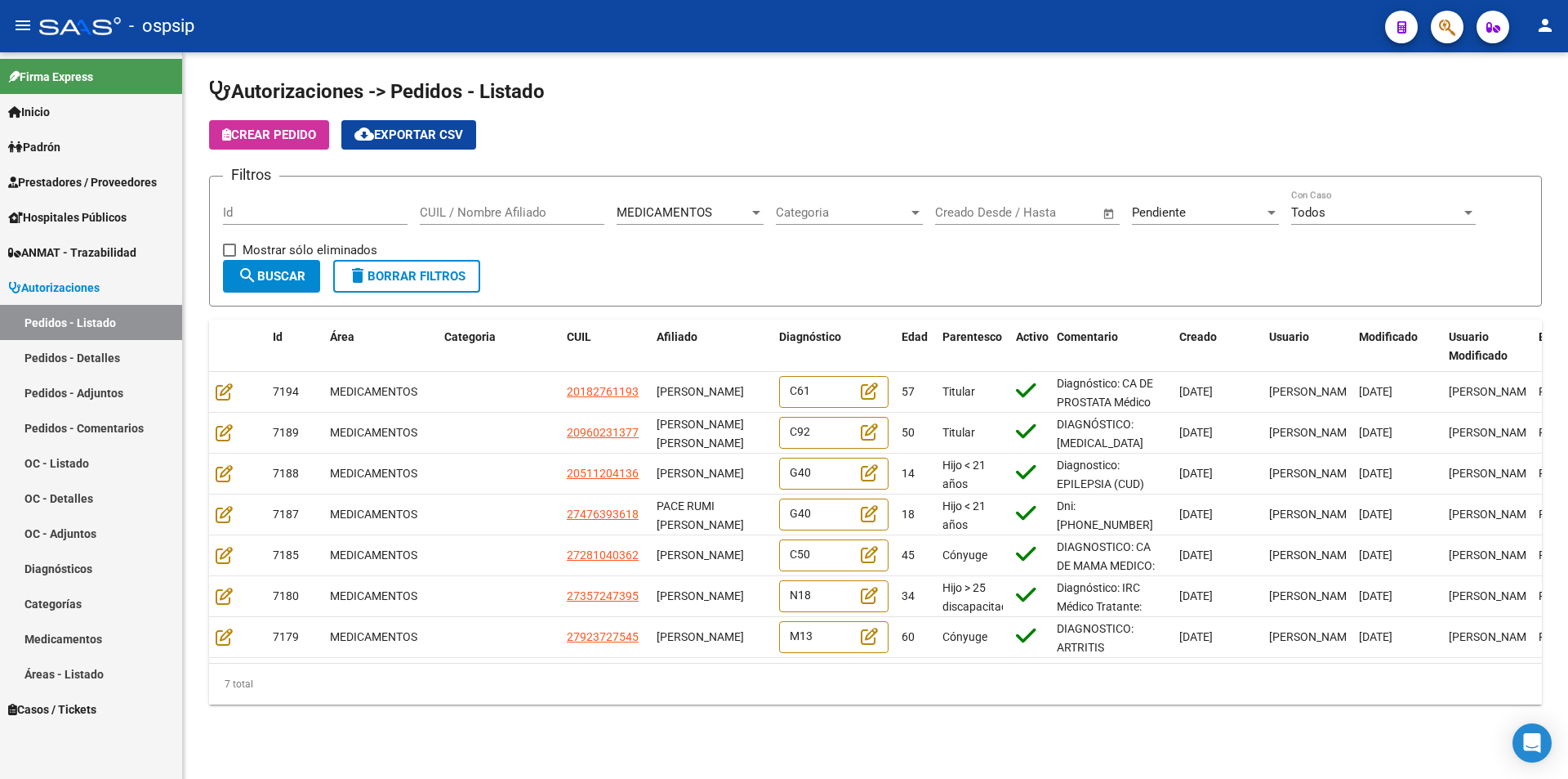
click at [50, 350] on link "Pedidos - Detalles" at bounding box center [91, 357] width 182 height 35
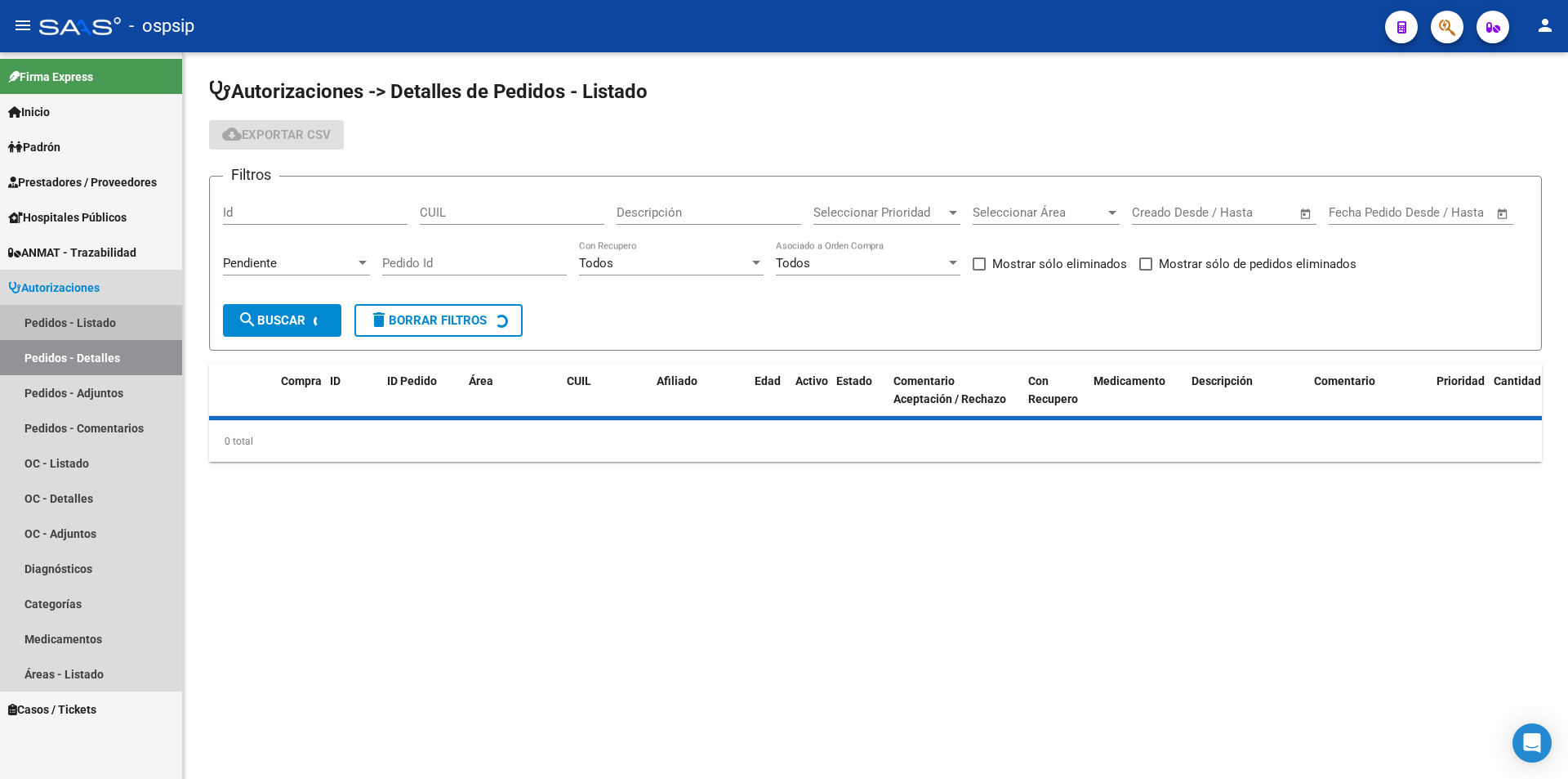
click at [53, 314] on link "Pedidos - Listado" at bounding box center [91, 322] width 182 height 35
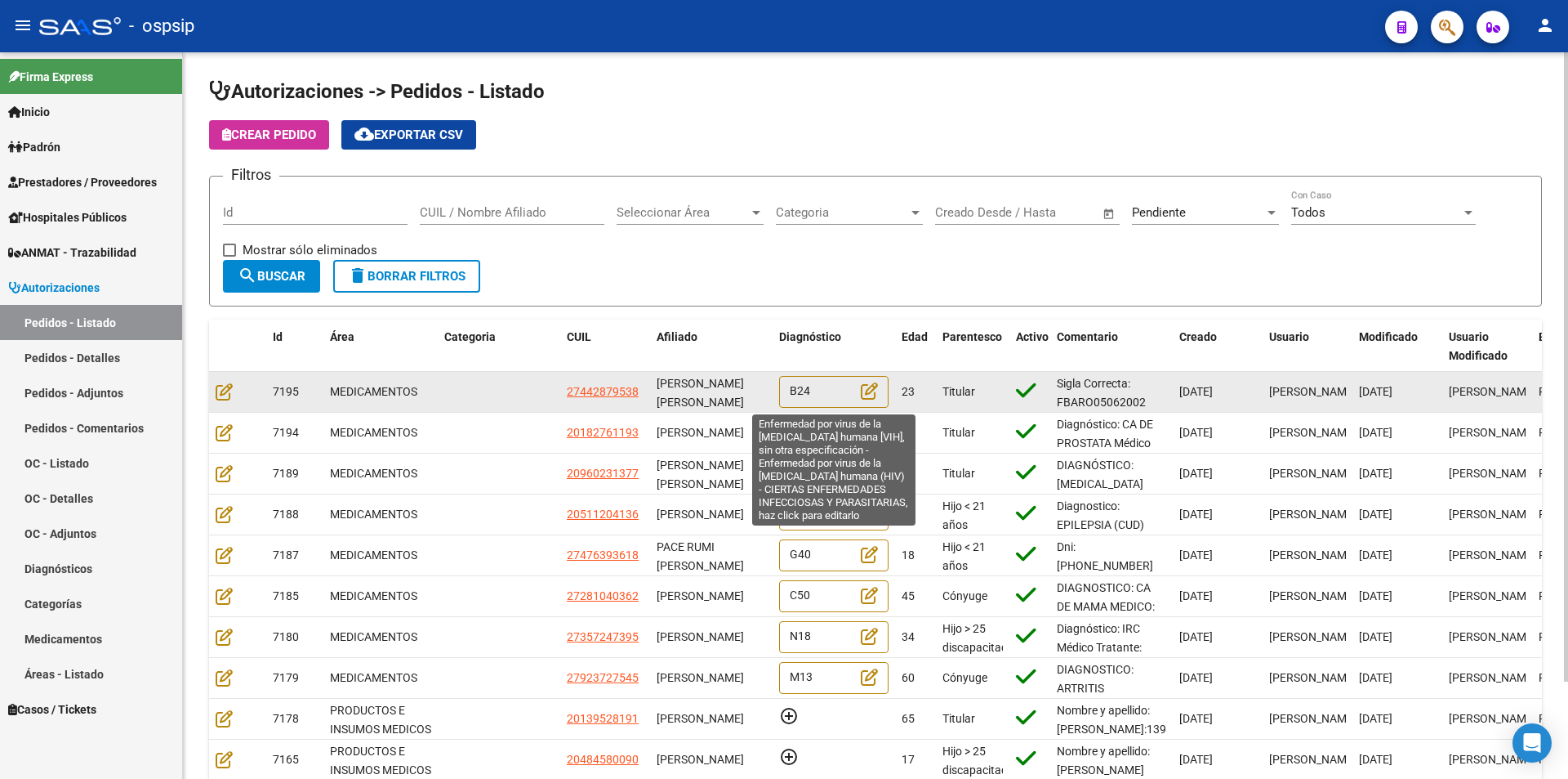
click at [830, 381] on div "B24" at bounding box center [834, 391] width 109 height 32
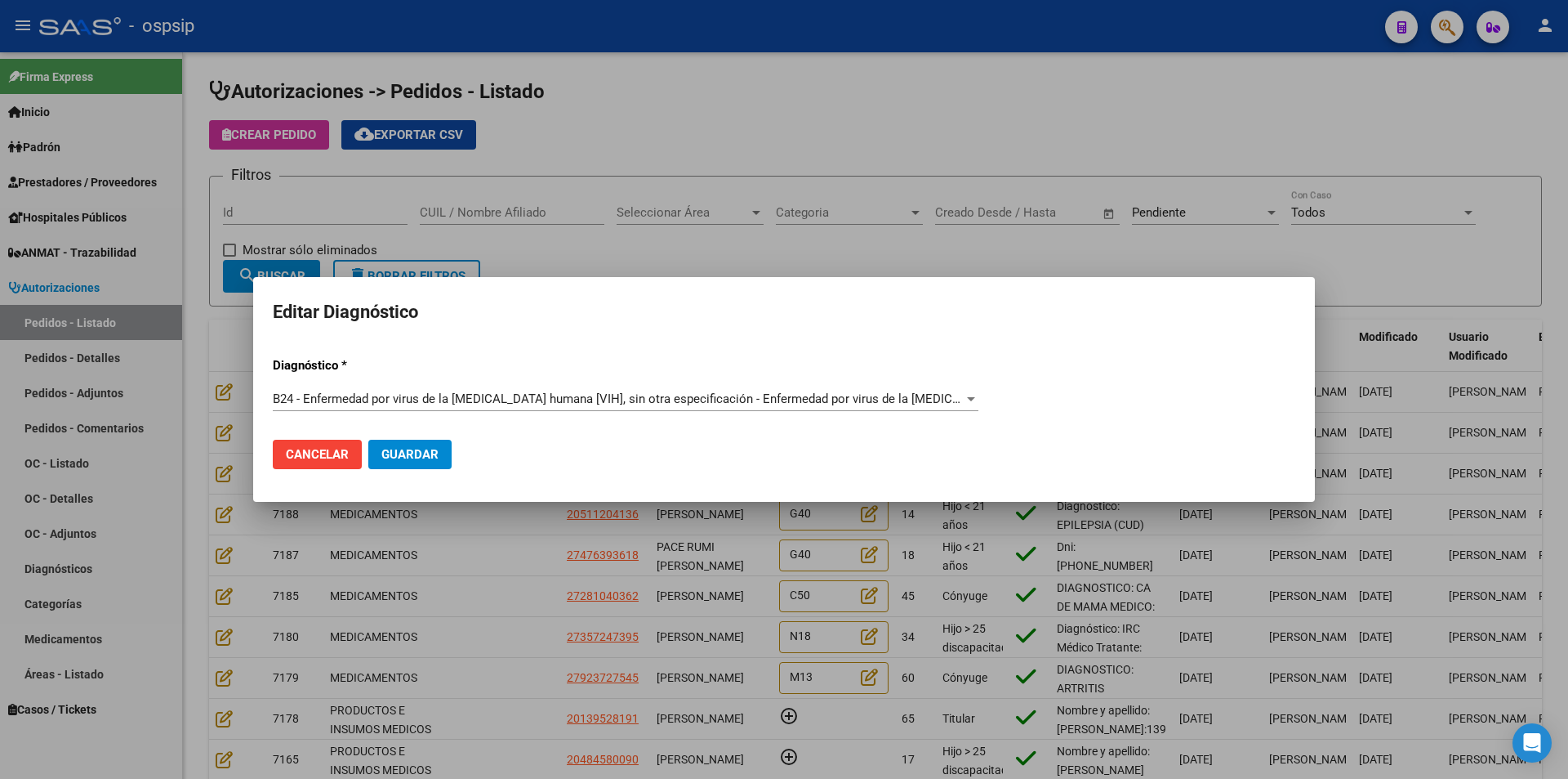
click at [525, 538] on div at bounding box center [784, 389] width 1568 height 779
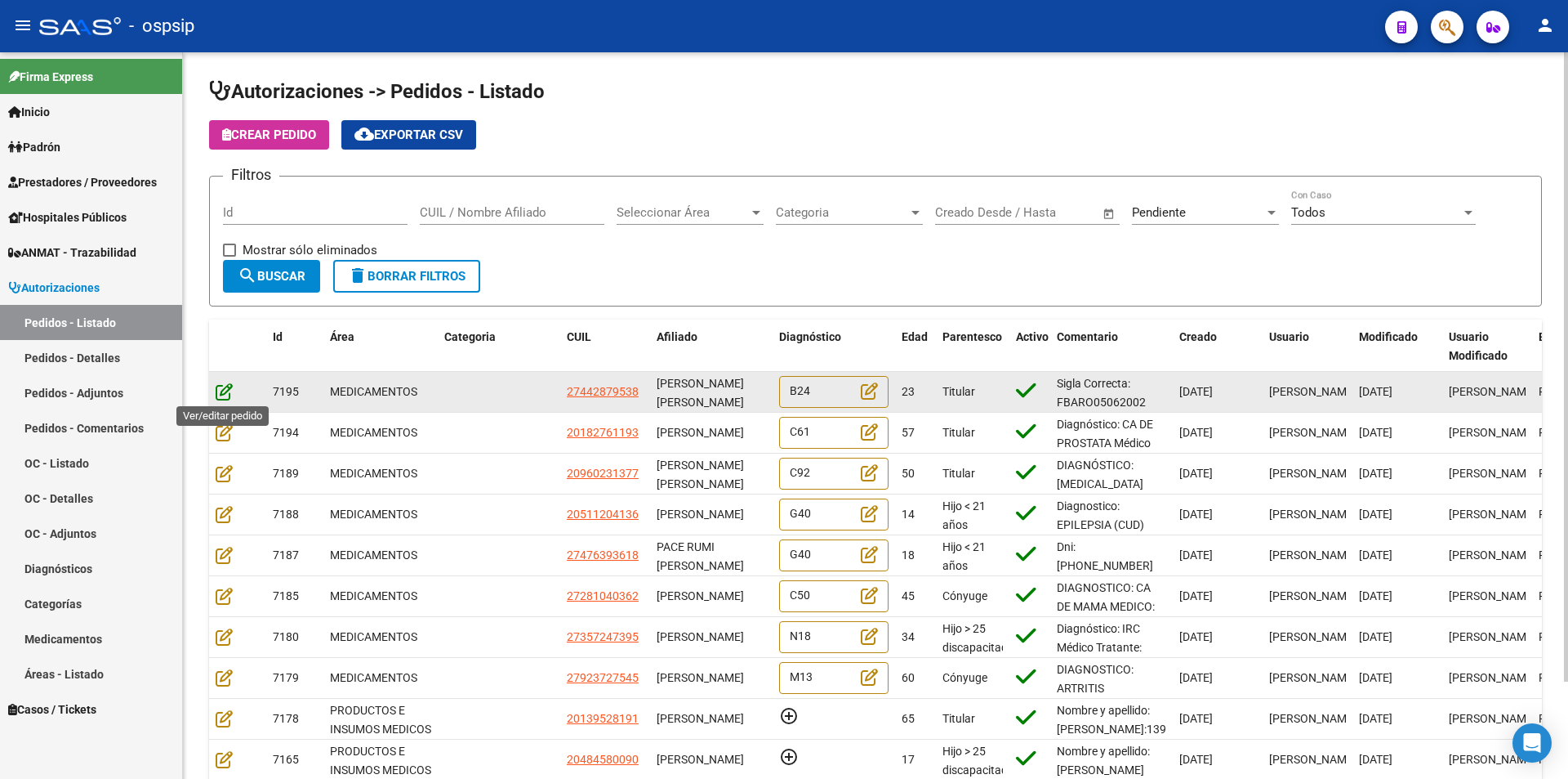
click at [227, 392] on icon at bounding box center [224, 391] width 17 height 18
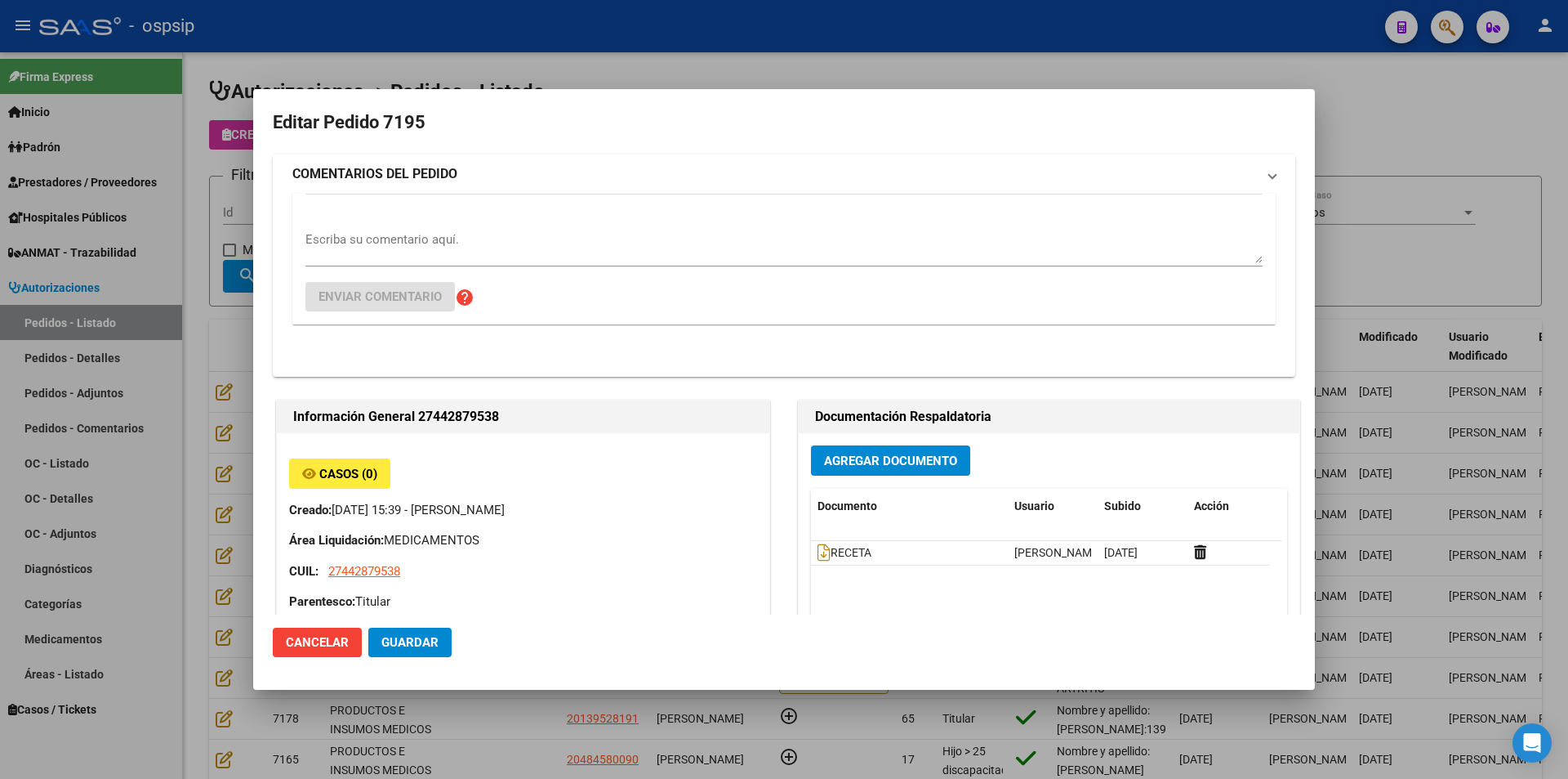
type input "[PERSON_NAME]"
type input "[GEOGRAPHIC_DATA], [GEOGRAPHIC_DATA], [DATE][PERSON_NAME]"
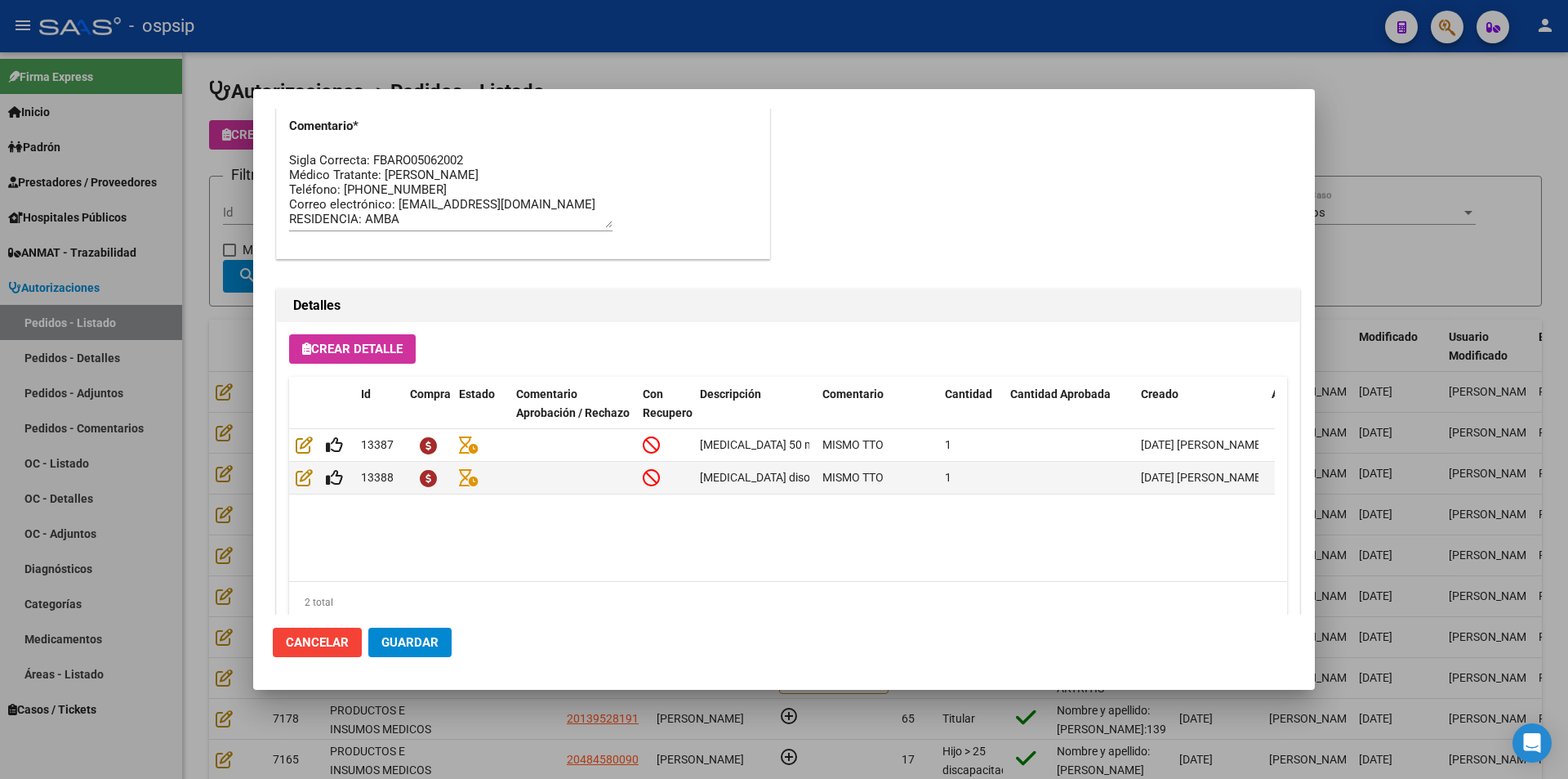
scroll to position [1044, 0]
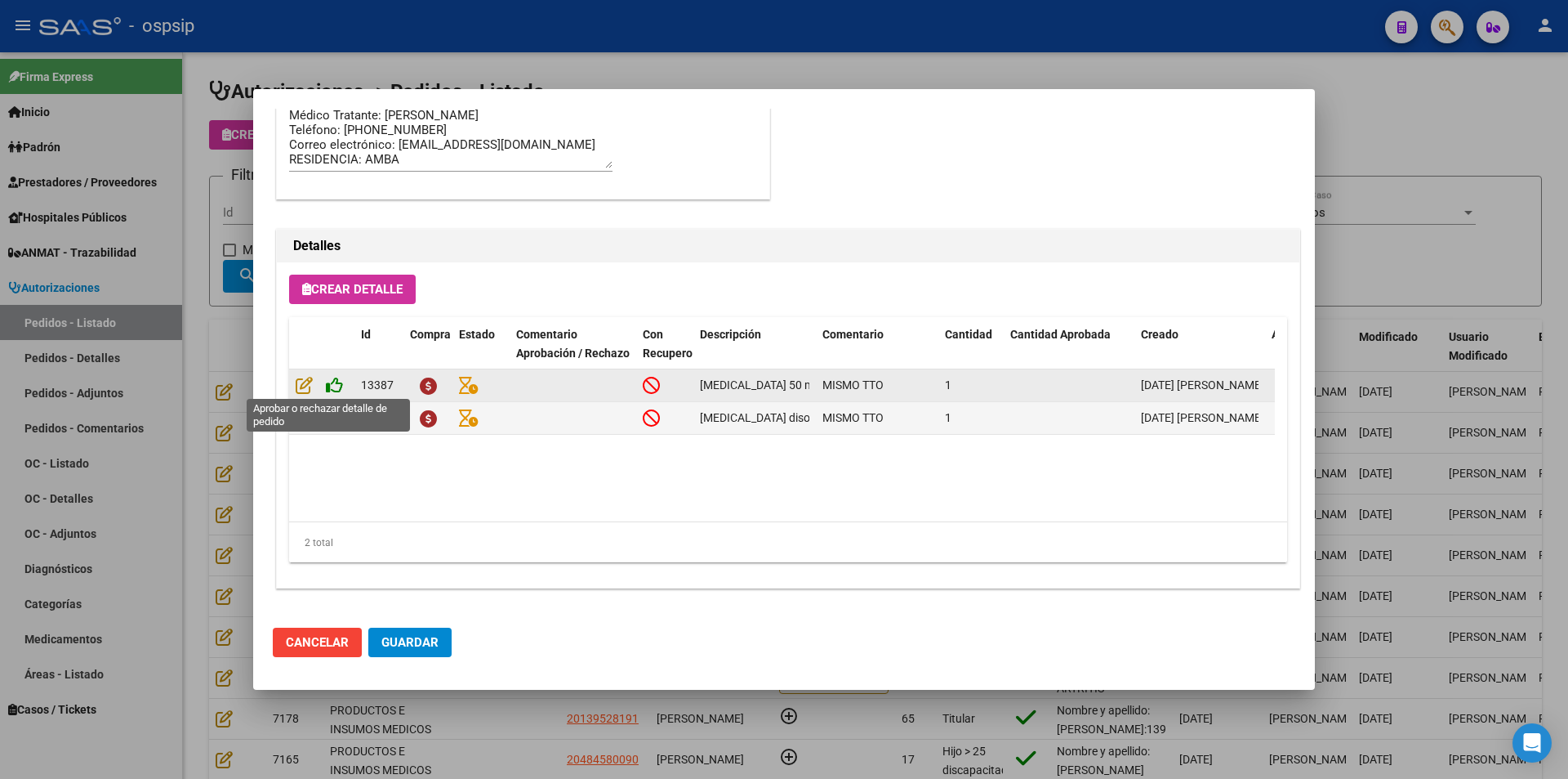
click at [337, 386] on icon at bounding box center [335, 384] width 17 height 18
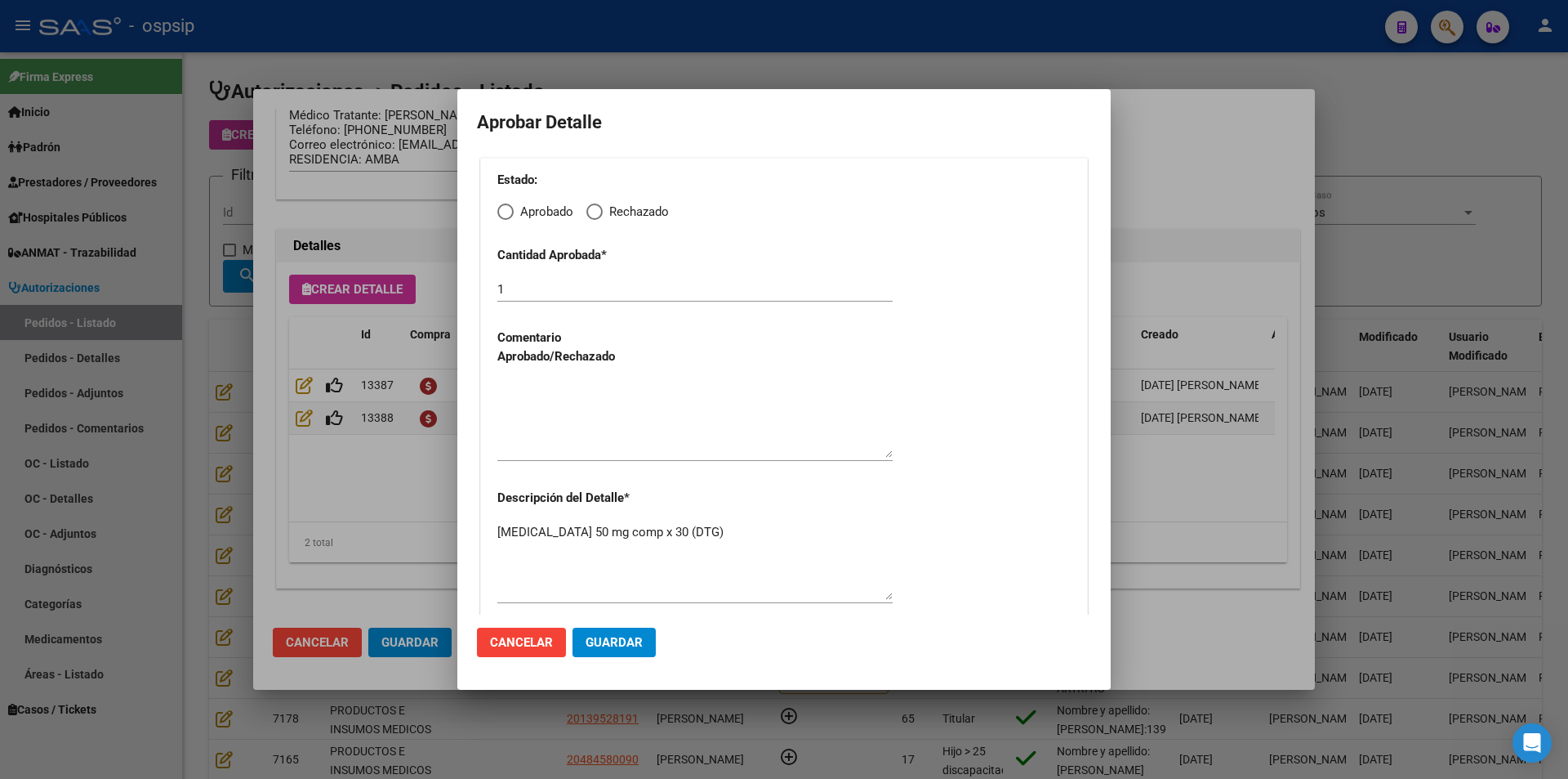
click at [512, 212] on span "Elija una opción" at bounding box center [505, 211] width 16 height 16
click at [512, 212] on input "Aprobado" at bounding box center [505, 211] width 16 height 16
radio input "true"
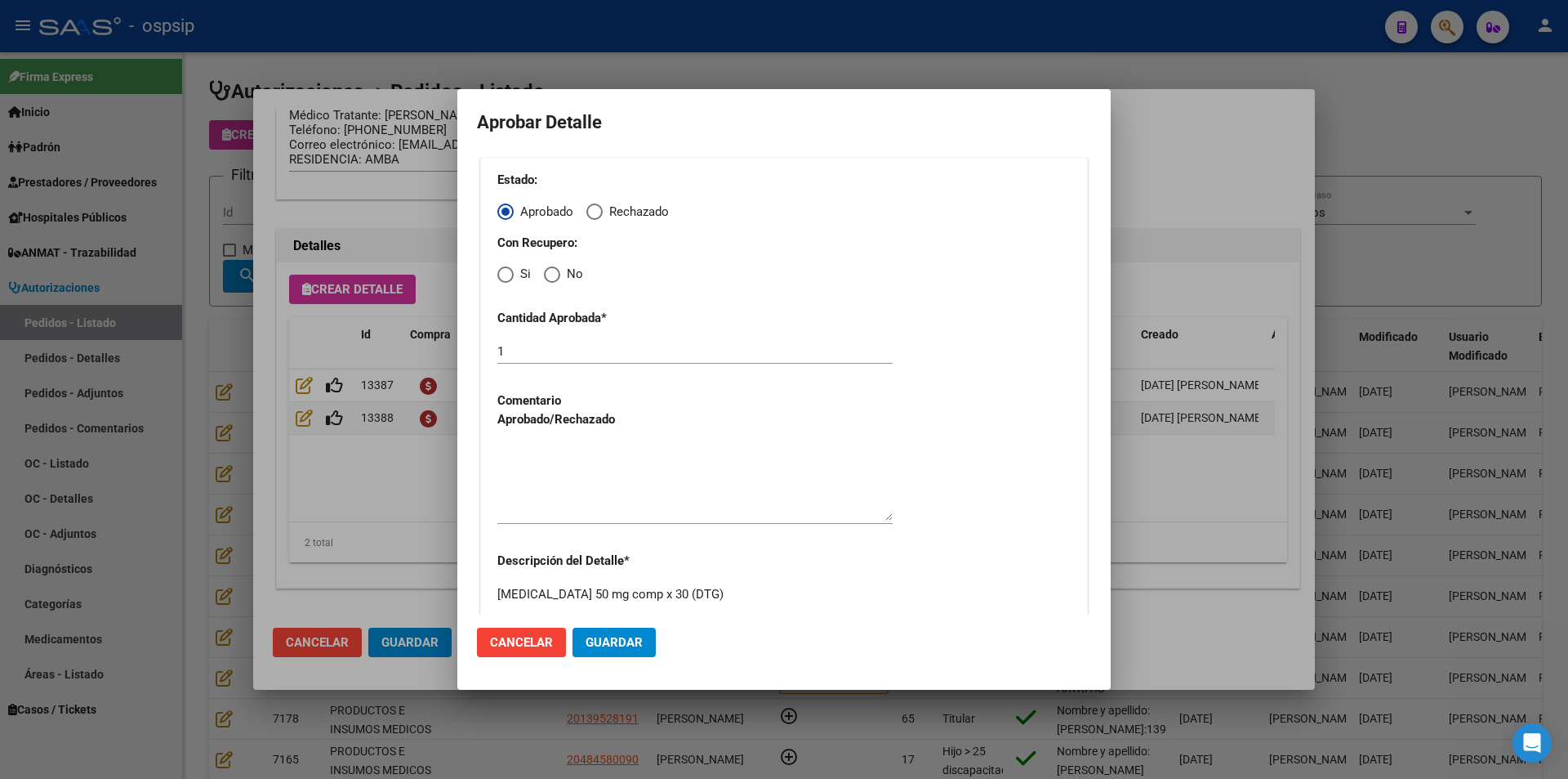
click at [500, 278] on span "Elija una opción" at bounding box center [505, 274] width 16 height 16
click at [500, 278] on input "Si" at bounding box center [505, 274] width 16 height 16
radio input "true"
drag, startPoint x: 572, startPoint y: 453, endPoint x: 580, endPoint y: 499, distance: 46.7
click at [573, 454] on textarea at bounding box center [695, 482] width 396 height 76
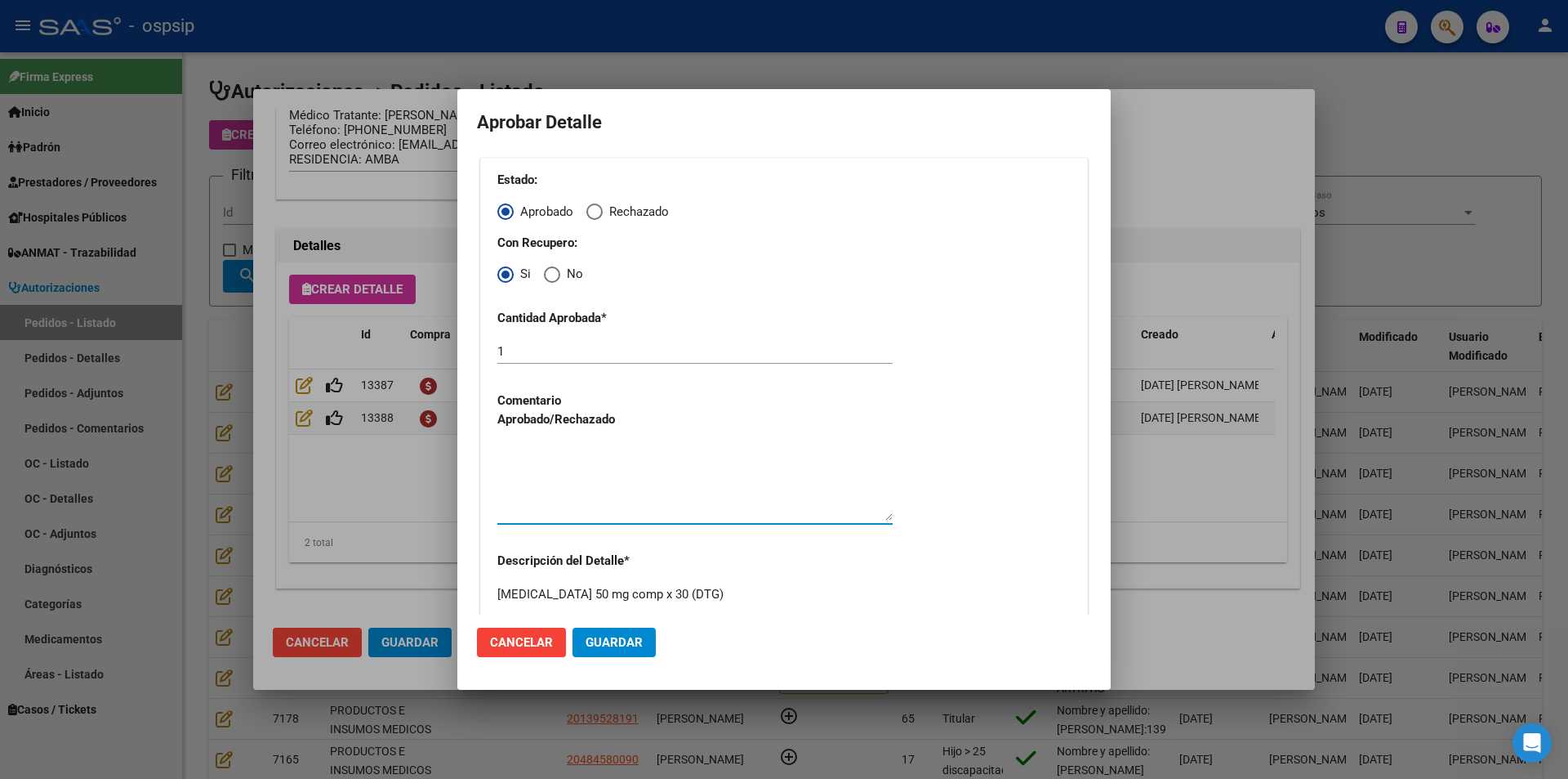
click at [607, 648] on span "Guardar" at bounding box center [613, 642] width 57 height 15
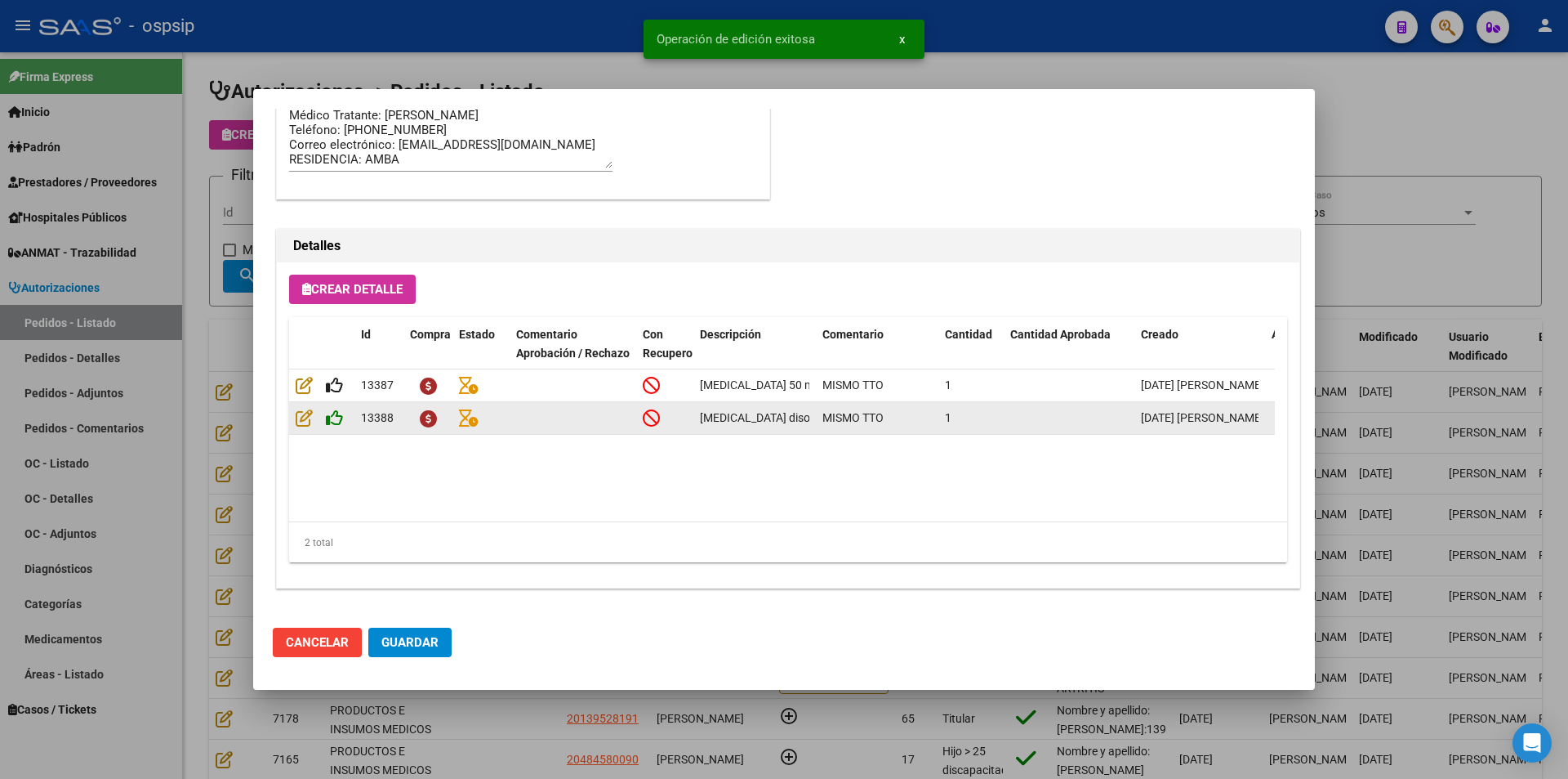
type input "[PERSON_NAME] [PERSON_NAME]"
type input "[GEOGRAPHIC_DATA], [GEOGRAPHIC_DATA], [DATE][PERSON_NAME]"
click at [340, 415] on icon at bounding box center [335, 417] width 17 height 18
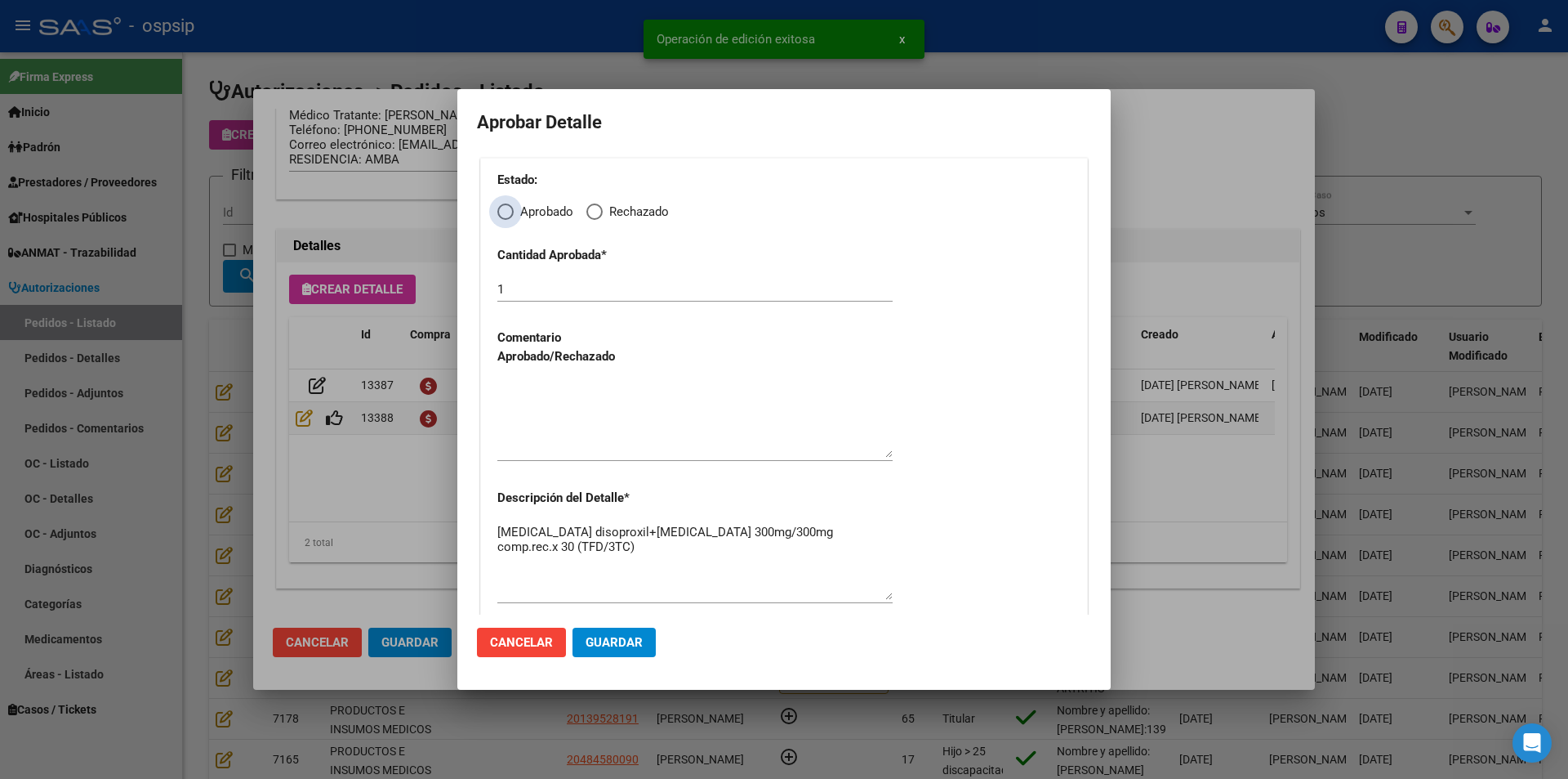
click at [504, 210] on span "Elija una opción" at bounding box center [505, 211] width 16 height 16
click at [504, 210] on input "Aprobado" at bounding box center [505, 211] width 16 height 16
radio input "true"
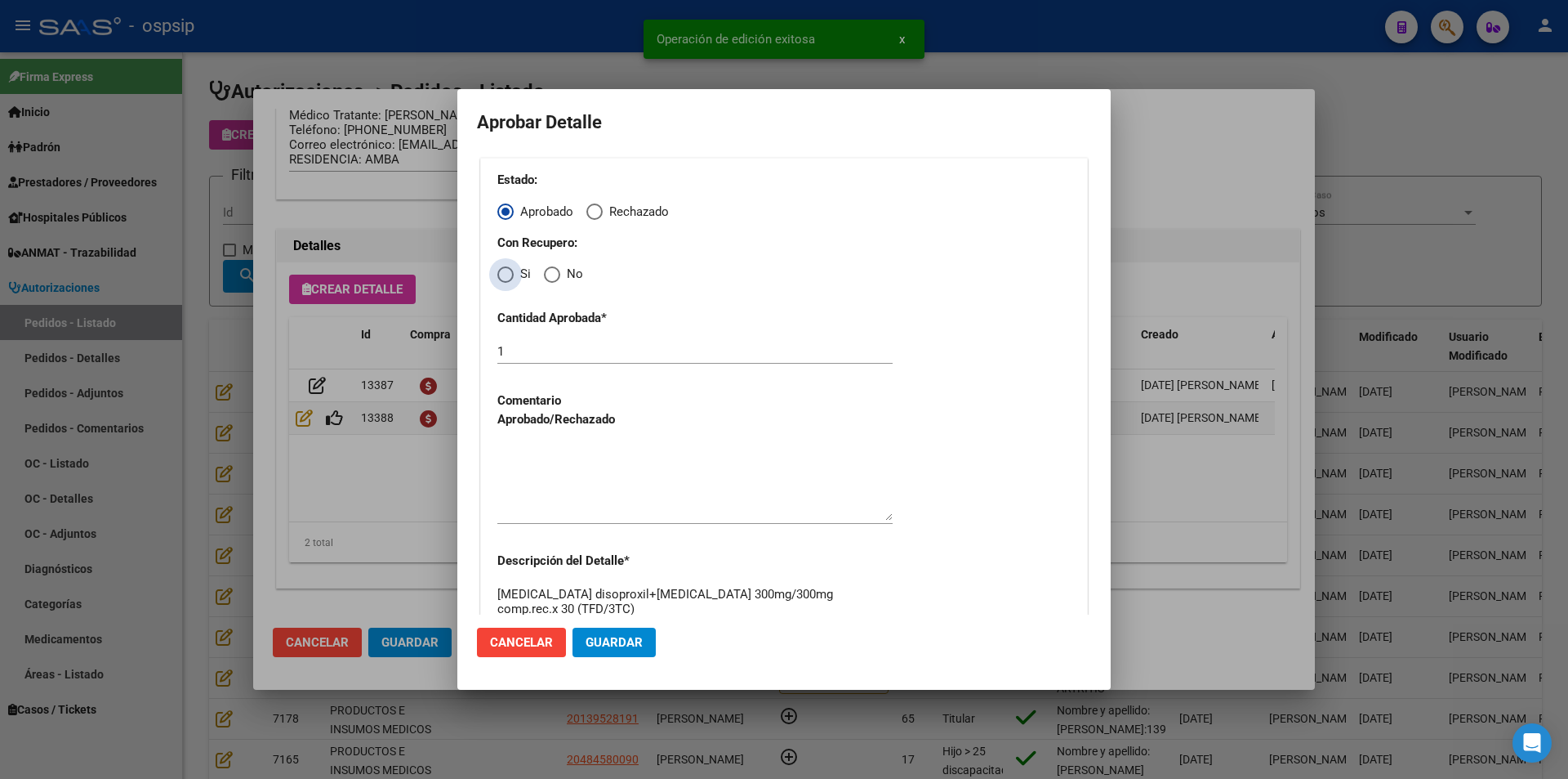
click at [508, 275] on span "Elija una opción" at bounding box center [505, 274] width 16 height 16
click at [508, 275] on input "Si" at bounding box center [505, 274] width 16 height 16
radio input "true"
click at [533, 470] on textarea at bounding box center [695, 482] width 396 height 76
drag, startPoint x: 597, startPoint y: 628, endPoint x: 569, endPoint y: 648, distance: 34.4
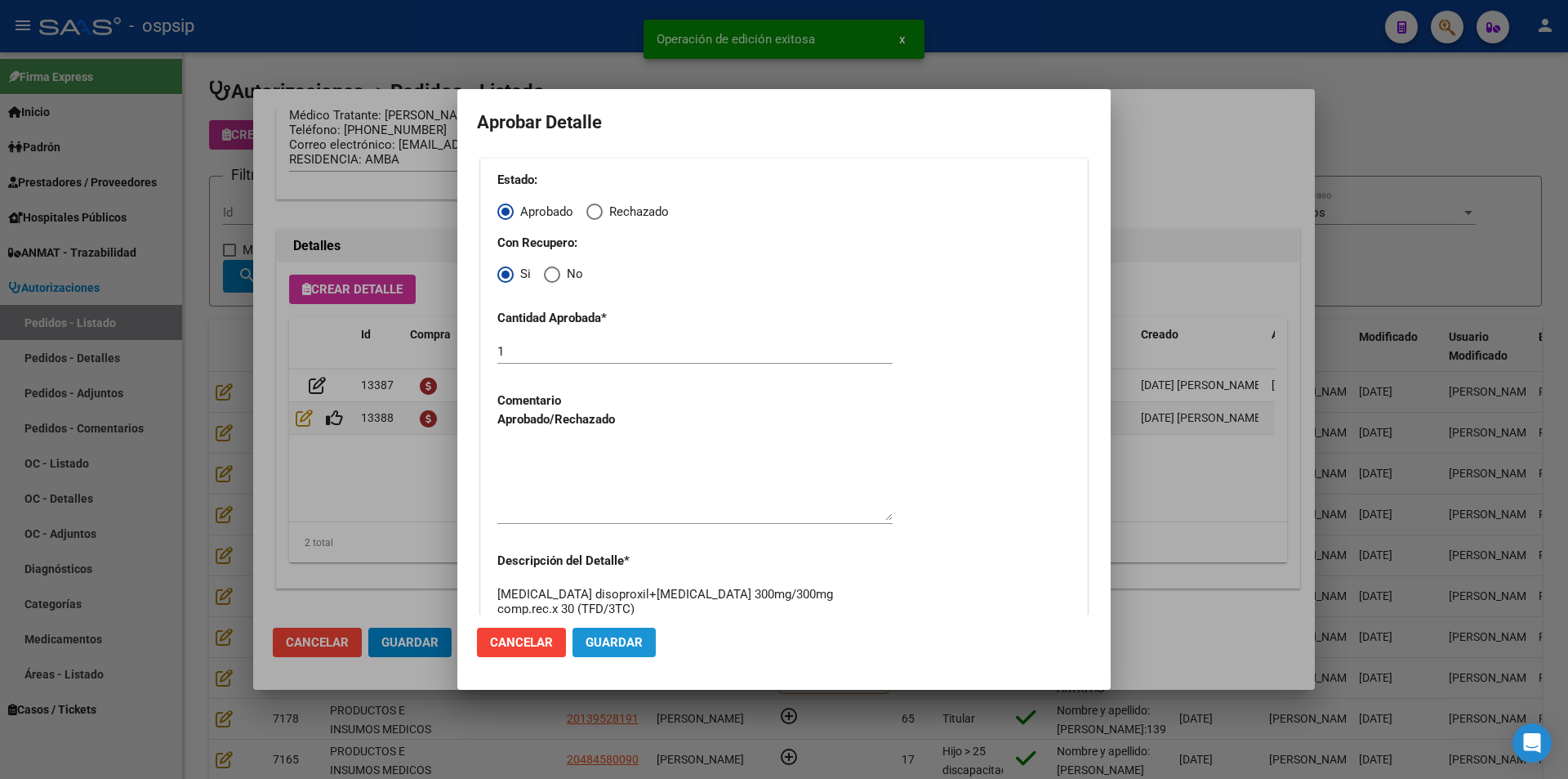
click at [598, 628] on button "Guardar" at bounding box center [614, 643] width 83 height 29
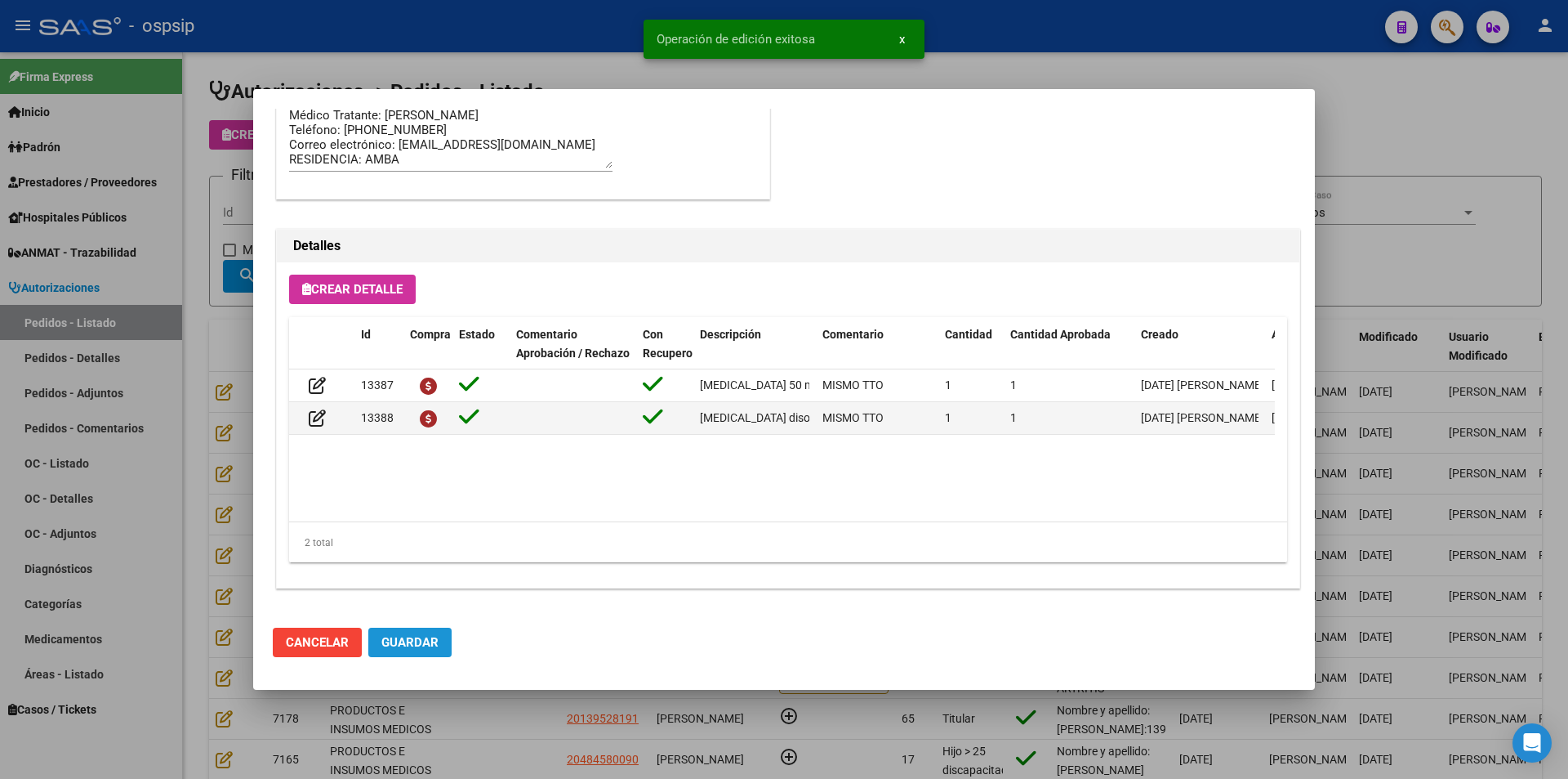
click at [423, 650] on button "Guardar" at bounding box center [410, 643] width 83 height 29
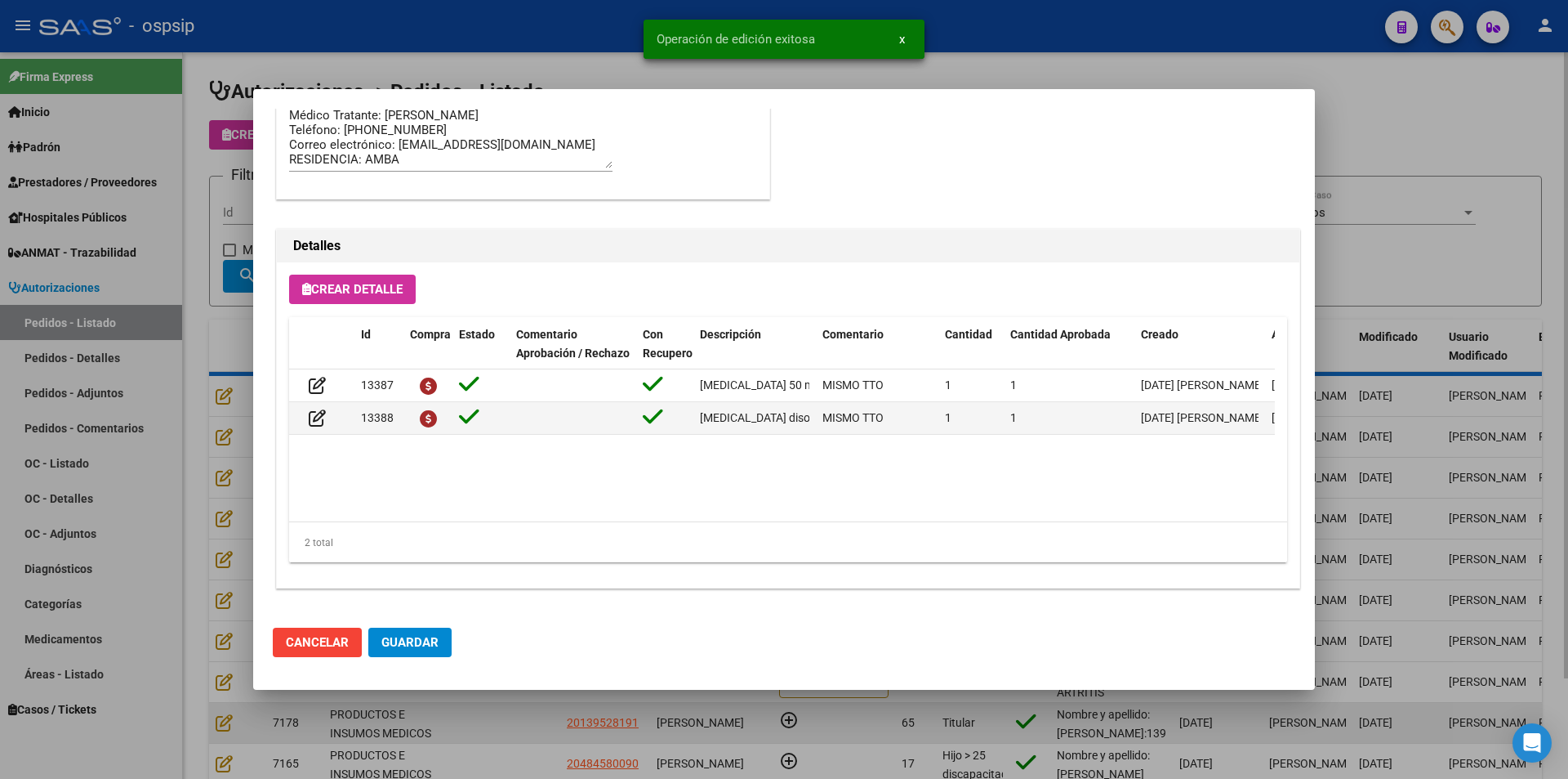
click at [486, 717] on div at bounding box center [784, 389] width 1568 height 779
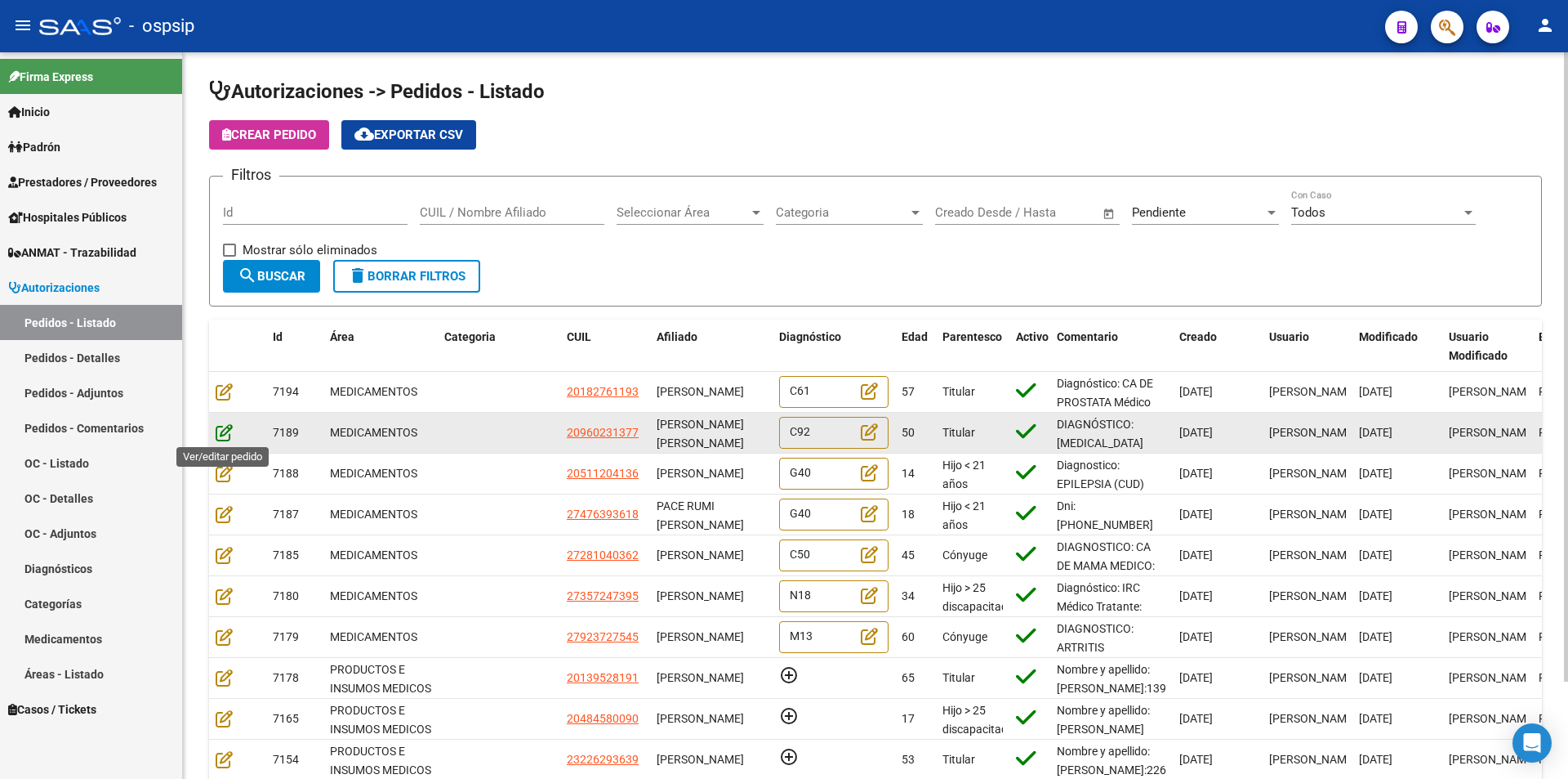
click at [230, 428] on icon at bounding box center [224, 432] width 17 height 18
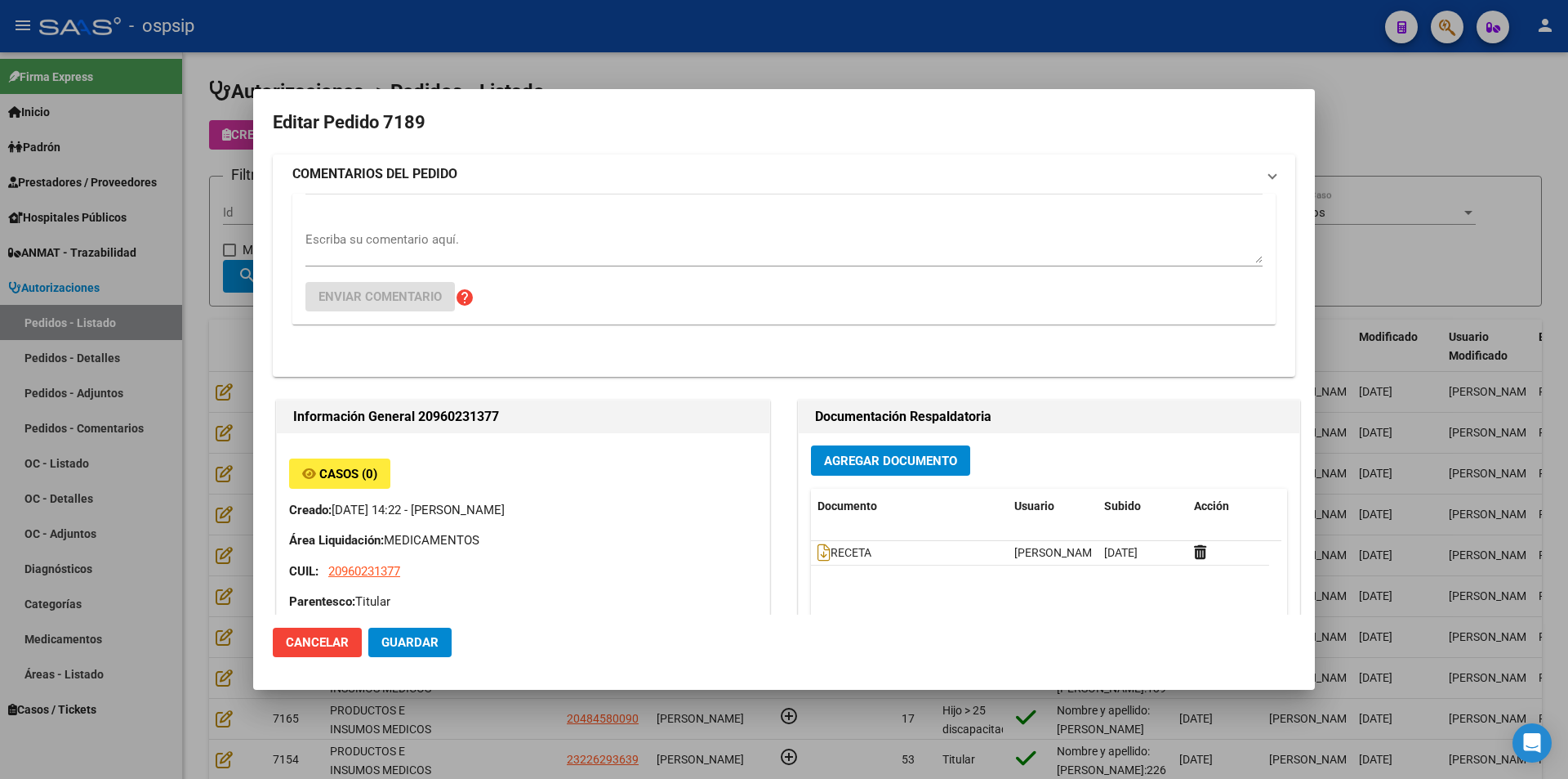
type input "[PERSON_NAME]"
type input "[GEOGRAPHIC_DATA], [PERSON_NAME], BOEDO 313, Piso: [GEOGRAPHIC_DATA], Departame…"
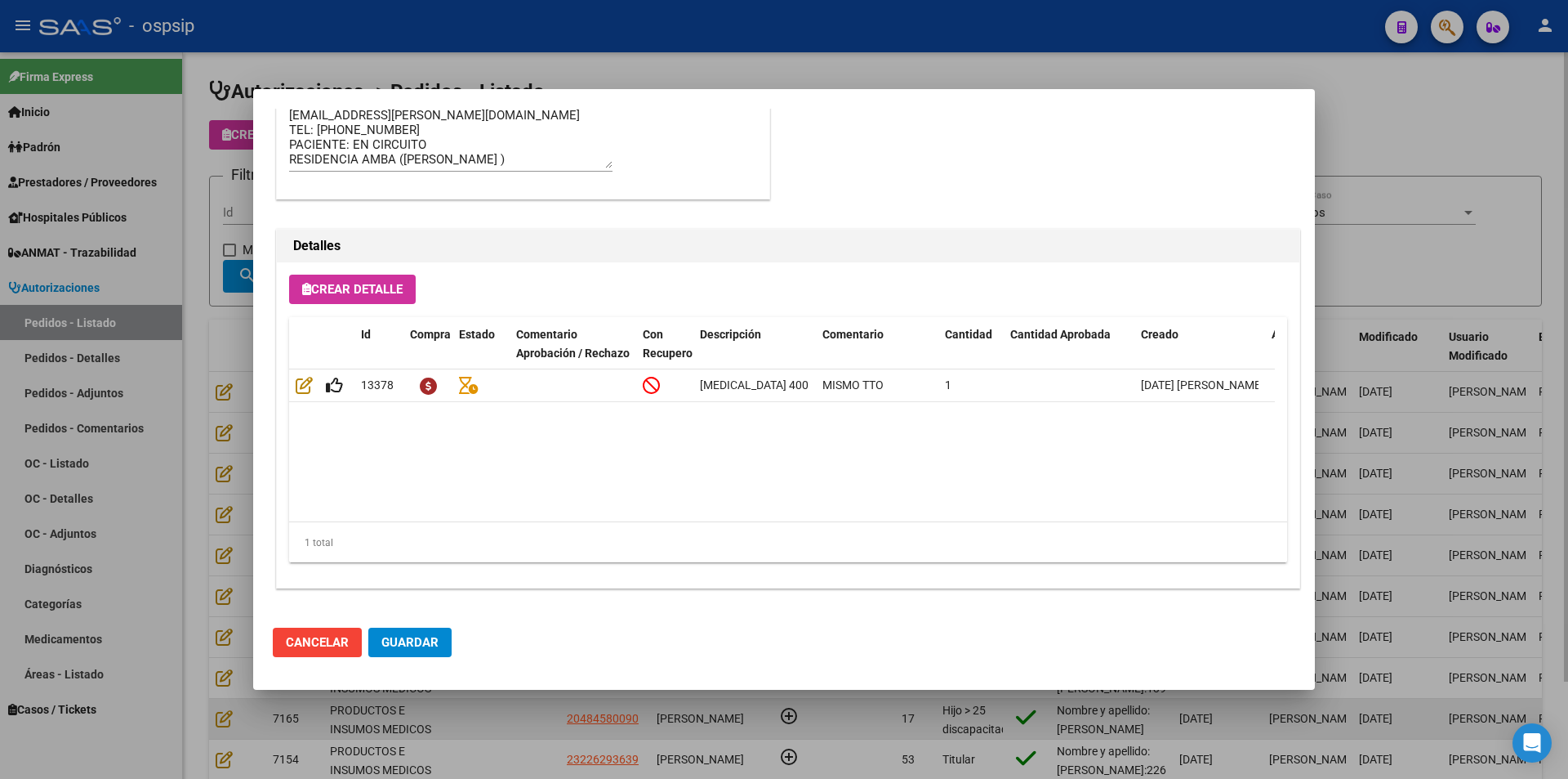
click at [490, 737] on div at bounding box center [784, 389] width 1568 height 779
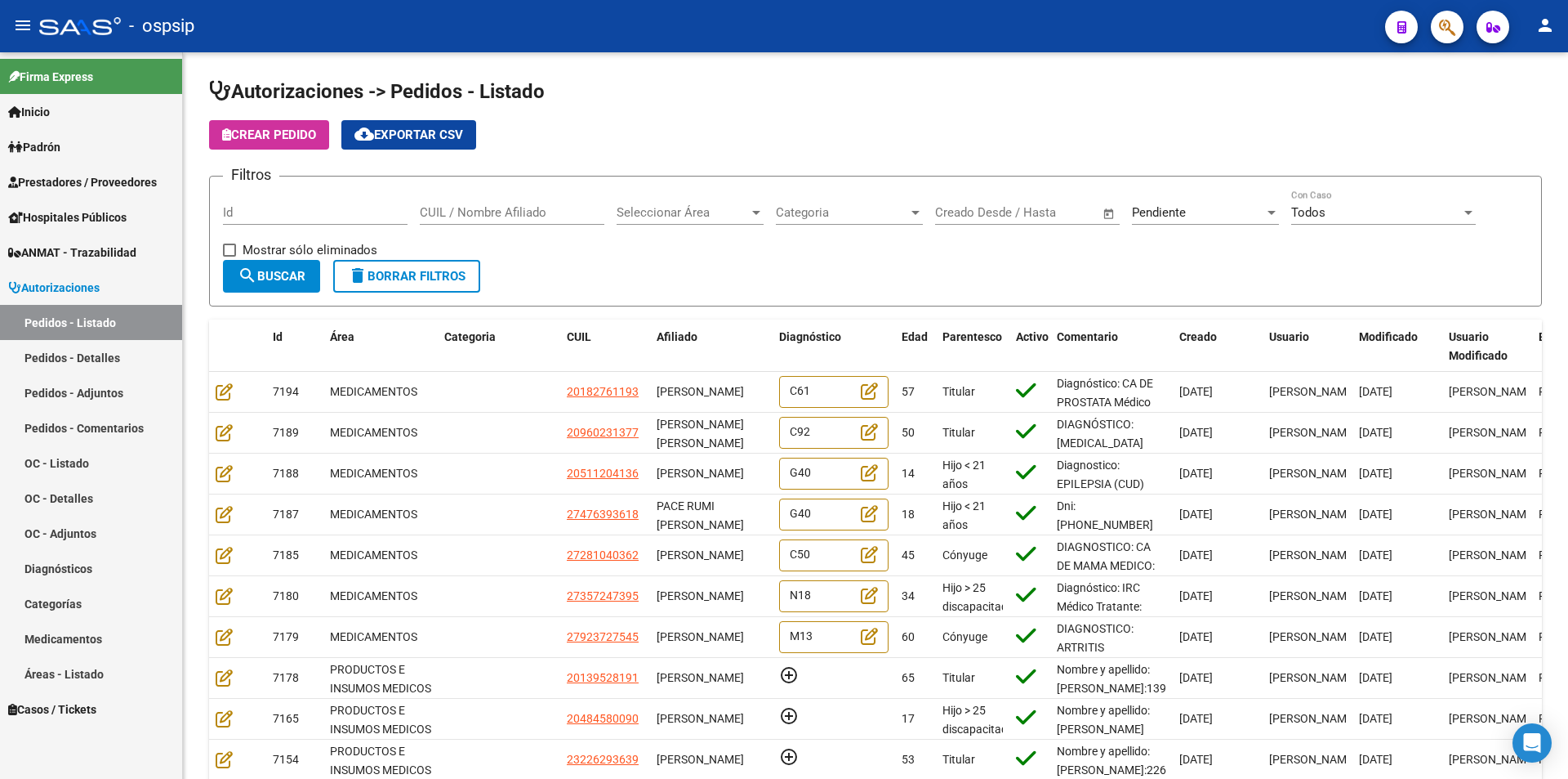
click at [74, 360] on link "Pedidos - Detalles" at bounding box center [91, 357] width 182 height 35
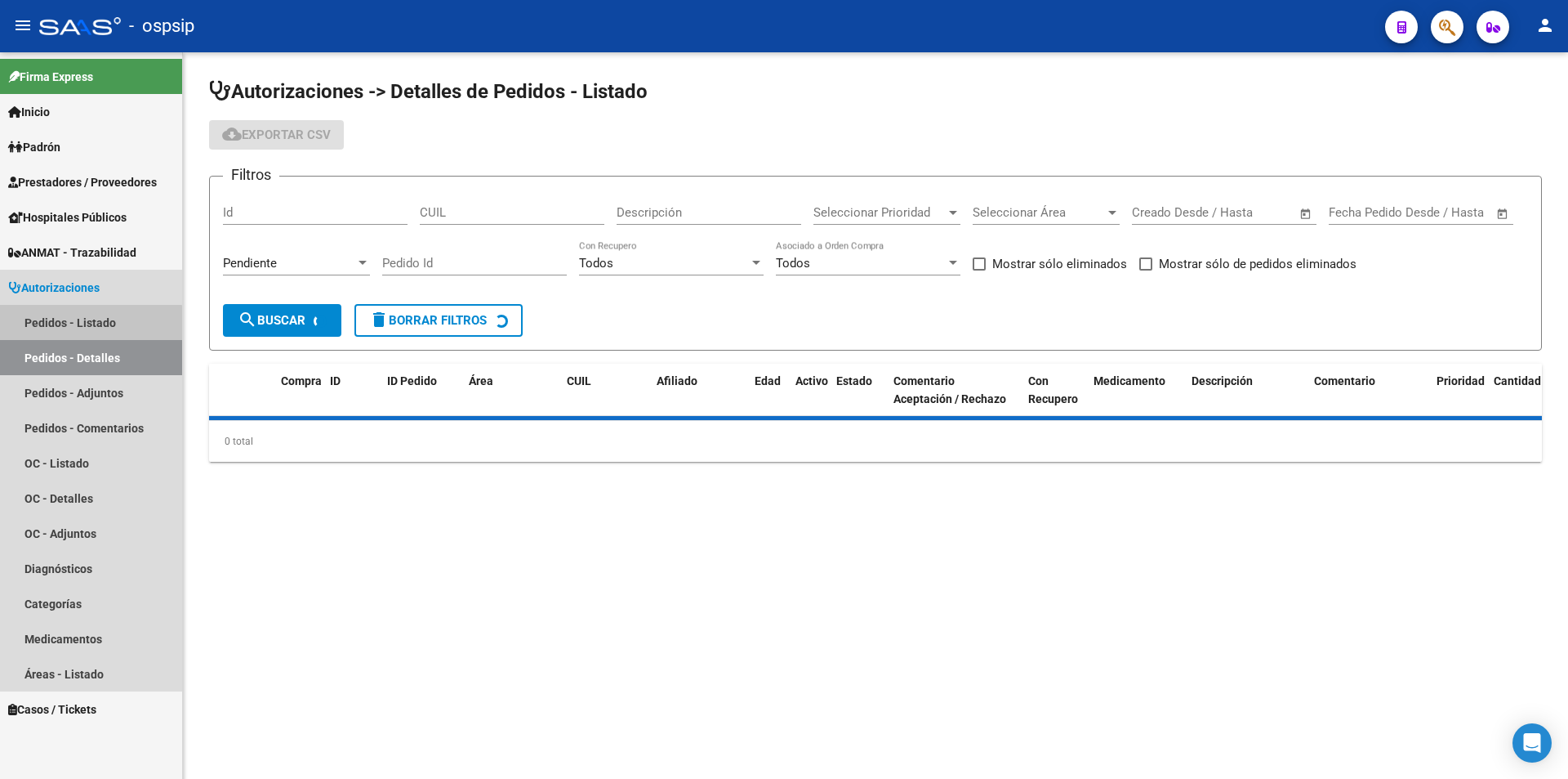
click at [77, 324] on link "Pedidos - Listado" at bounding box center [91, 322] width 182 height 35
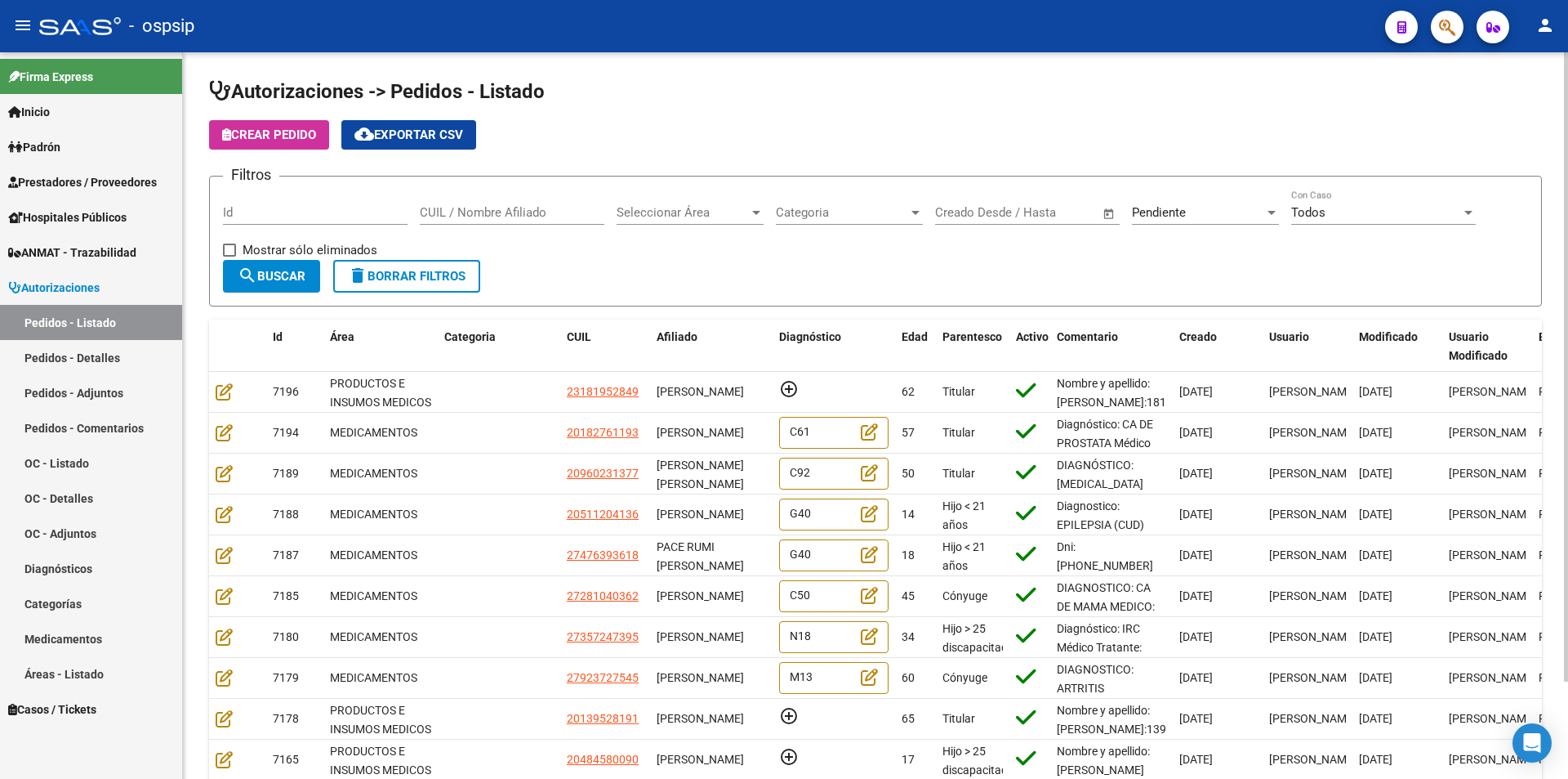
click at [725, 219] on span "Seleccionar Área" at bounding box center [683, 212] width 133 height 15
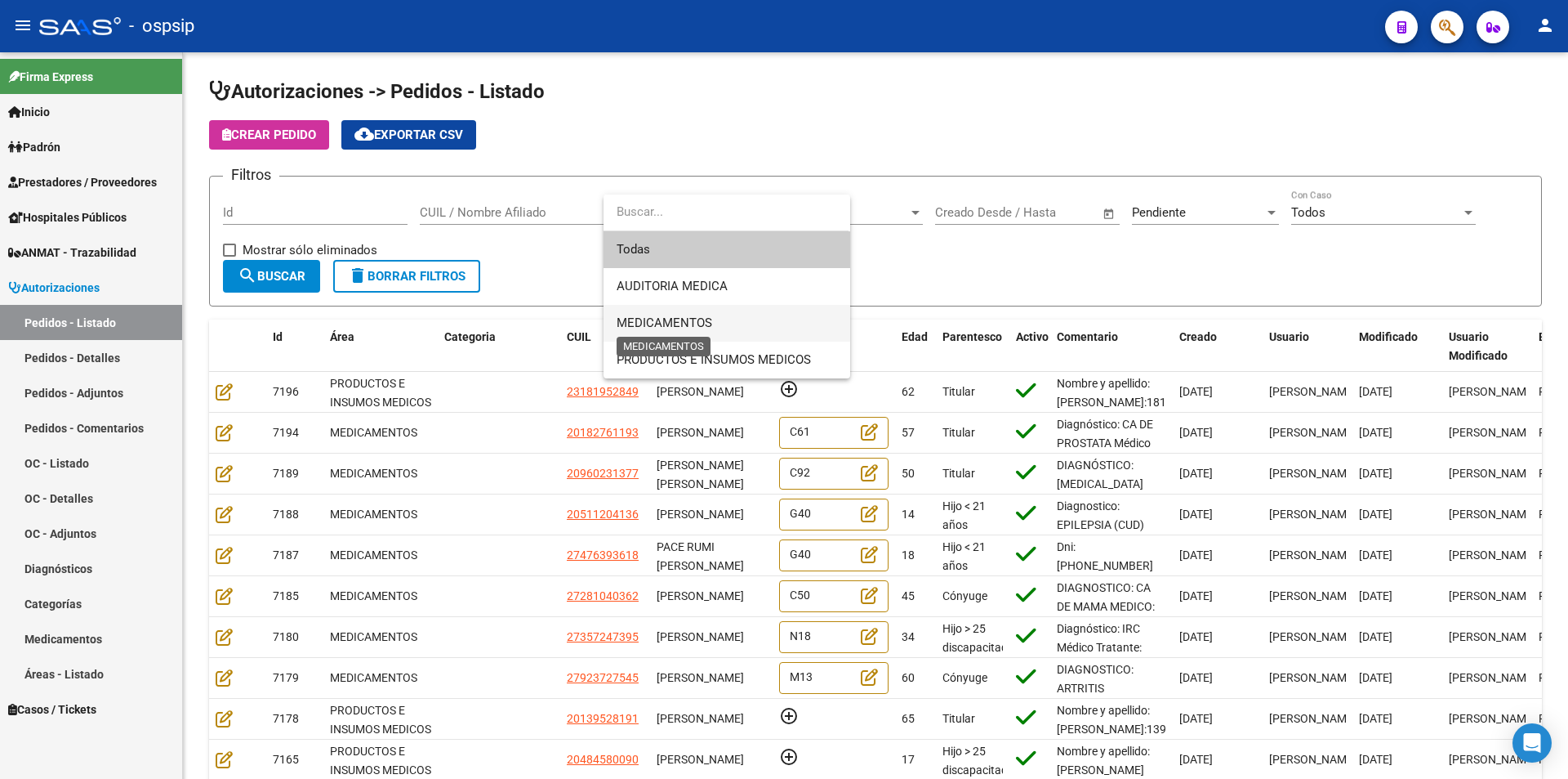
click at [708, 329] on span "MEDICAMENTOS" at bounding box center [665, 322] width 96 height 15
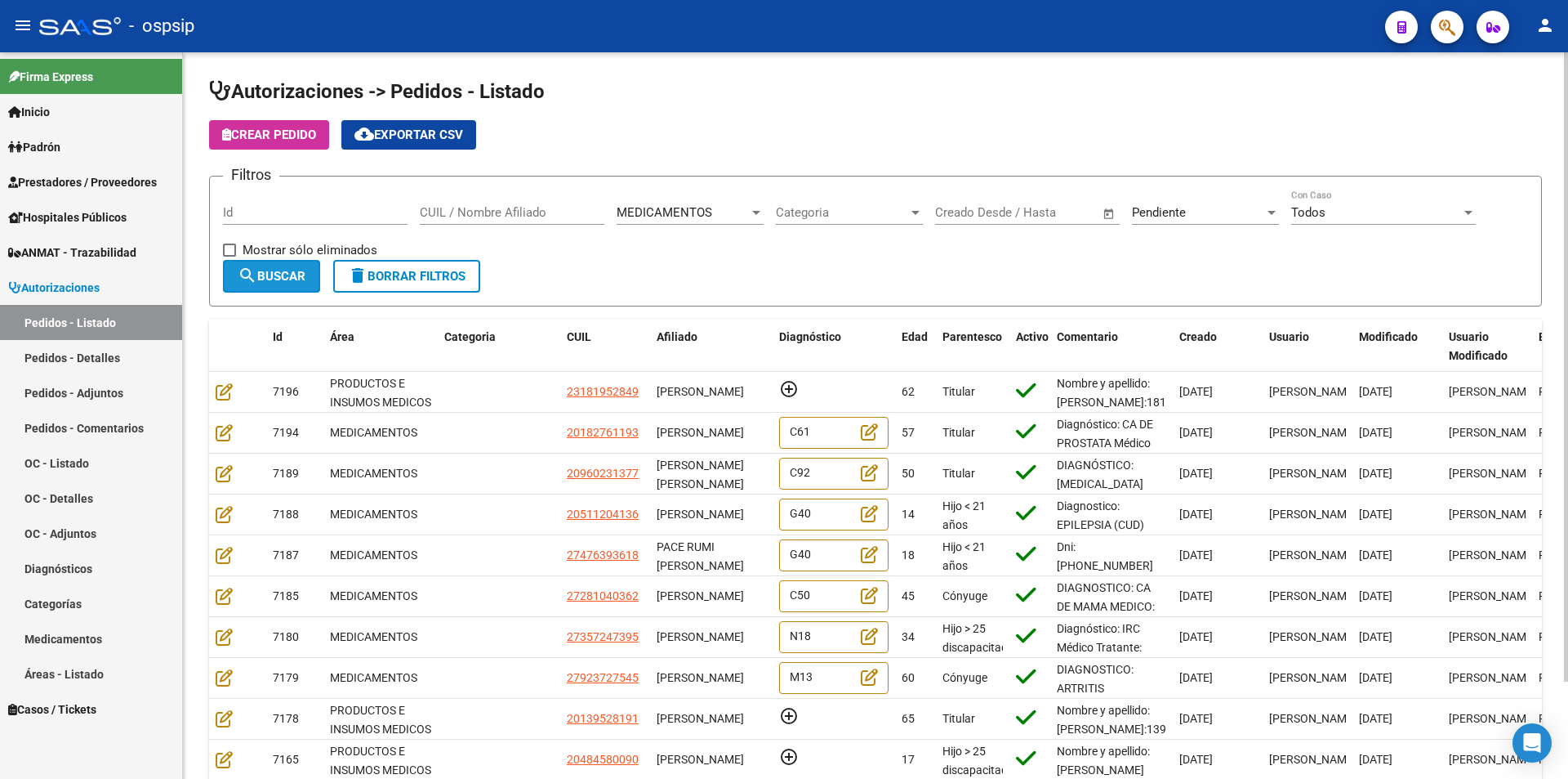
click at [248, 269] on mat-icon "search" at bounding box center [248, 275] width 19 height 19
